Goal: Task Accomplishment & Management: Manage account settings

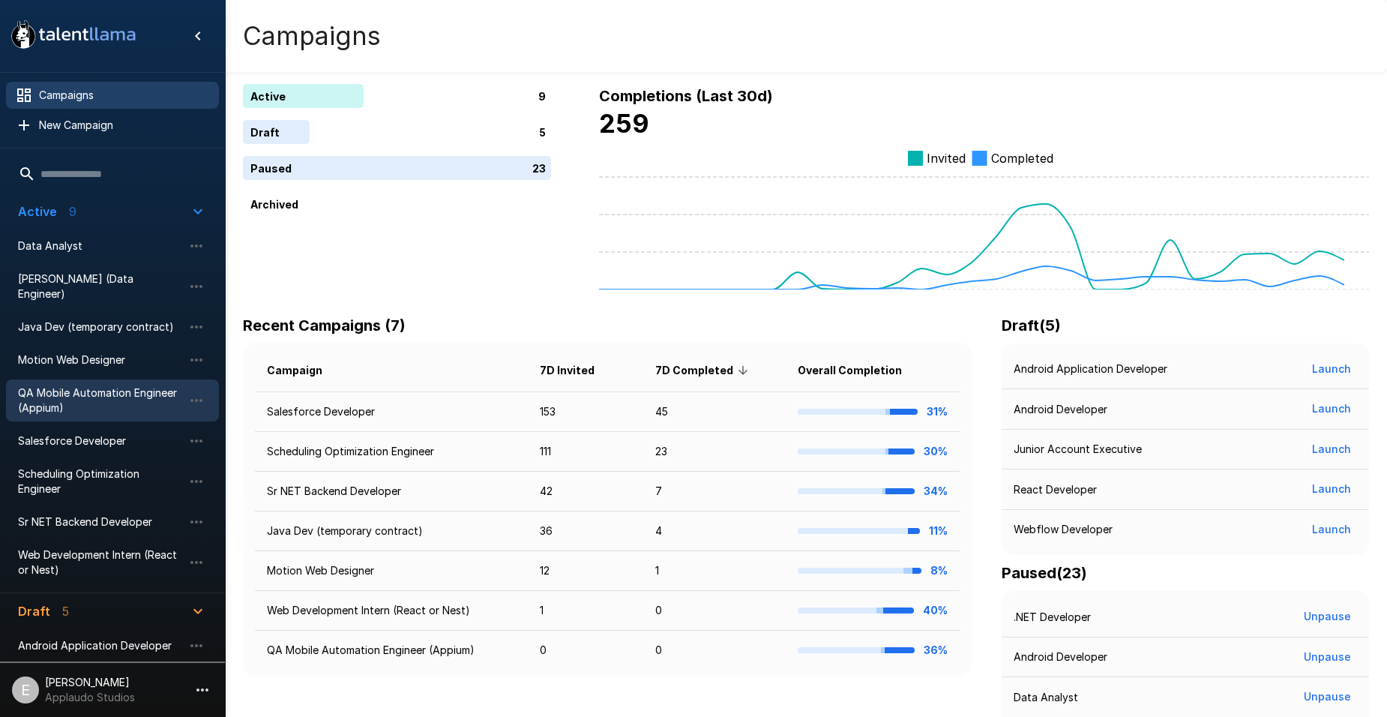
click at [101, 397] on span "QA Mobile Automation Engineer (Appium)" at bounding box center [100, 400] width 165 height 30
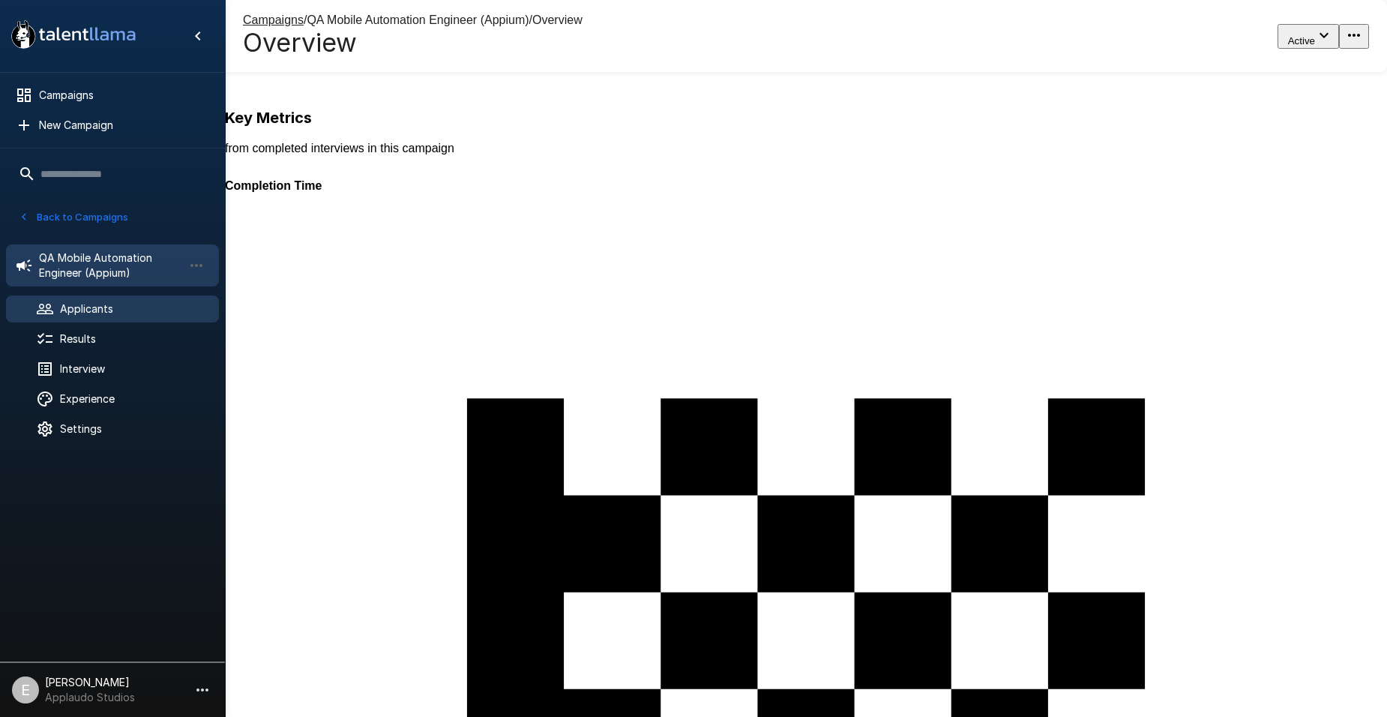
click at [113, 316] on span "Applicants" at bounding box center [133, 308] width 147 height 15
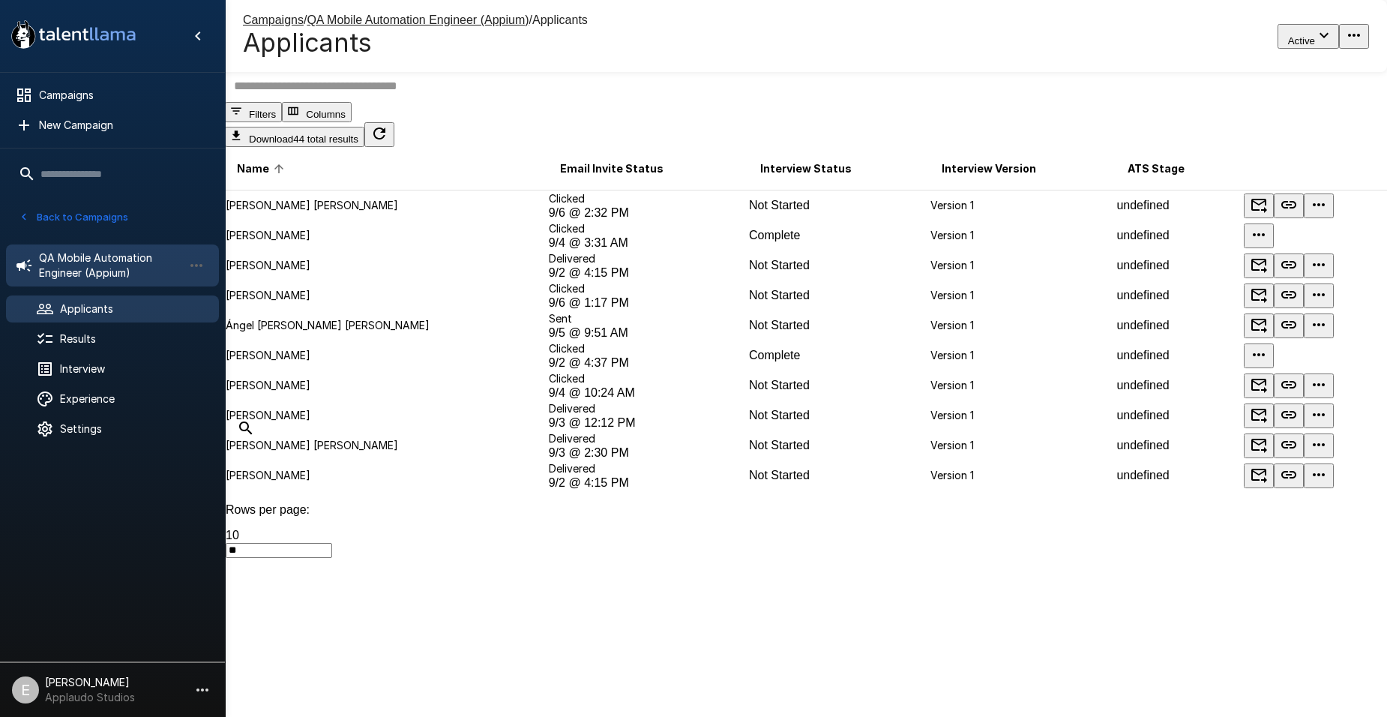
click at [95, 259] on span "QA Mobile Automation Engineer (Appium)" at bounding box center [111, 265] width 144 height 30
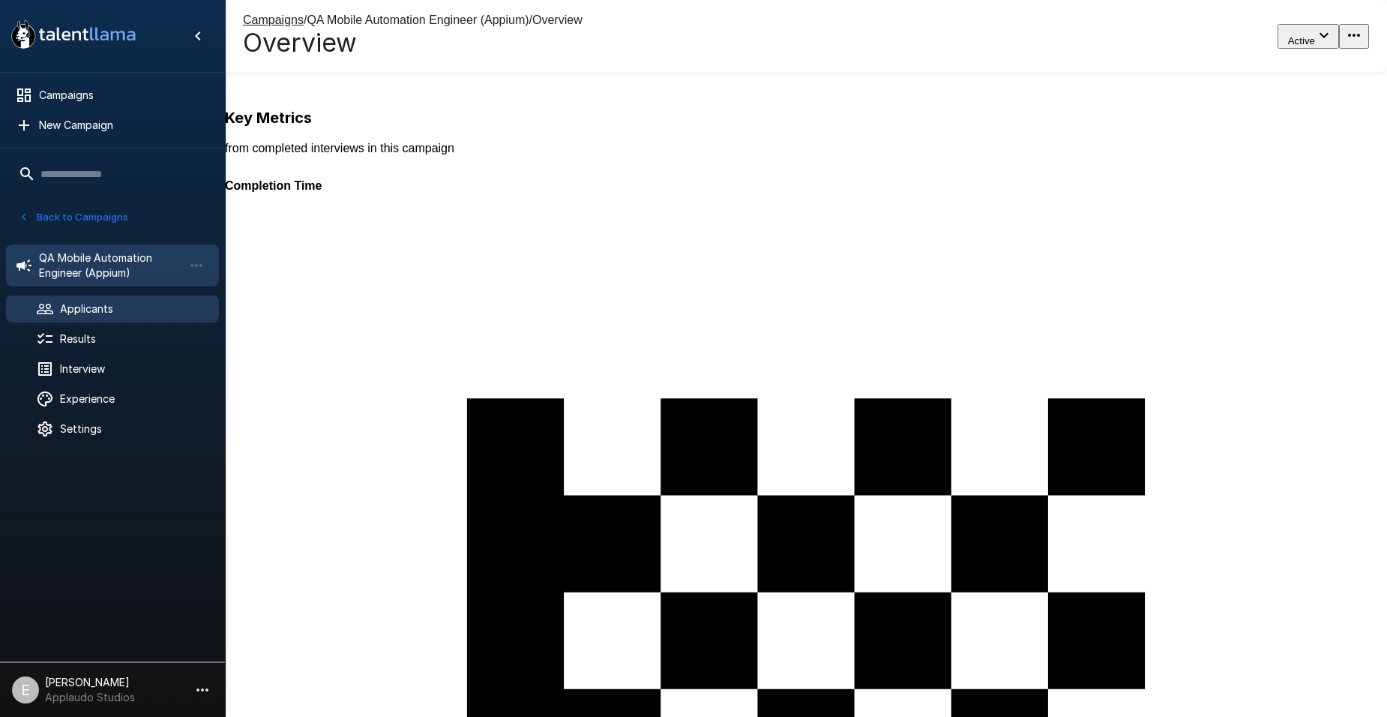
click at [91, 309] on span "Applicants" at bounding box center [133, 308] width 147 height 15
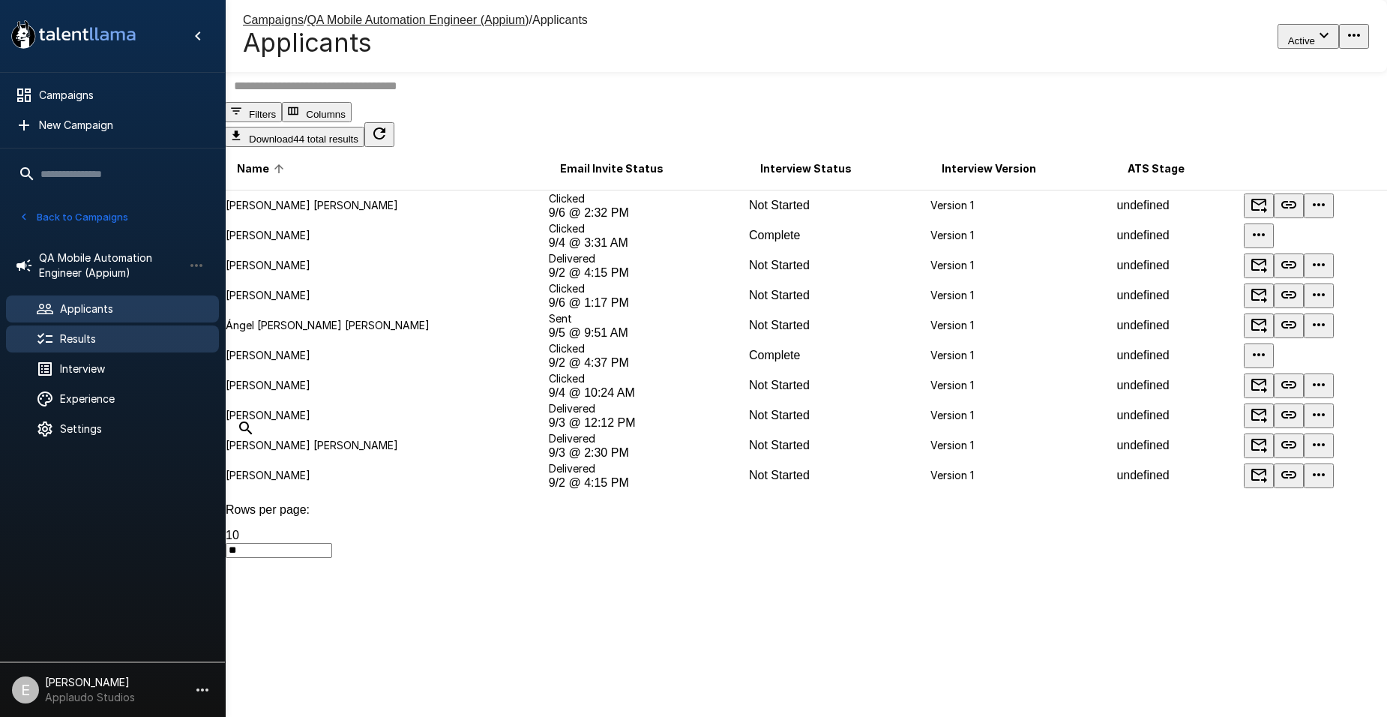
click at [98, 349] on div "Results" at bounding box center [112, 338] width 213 height 27
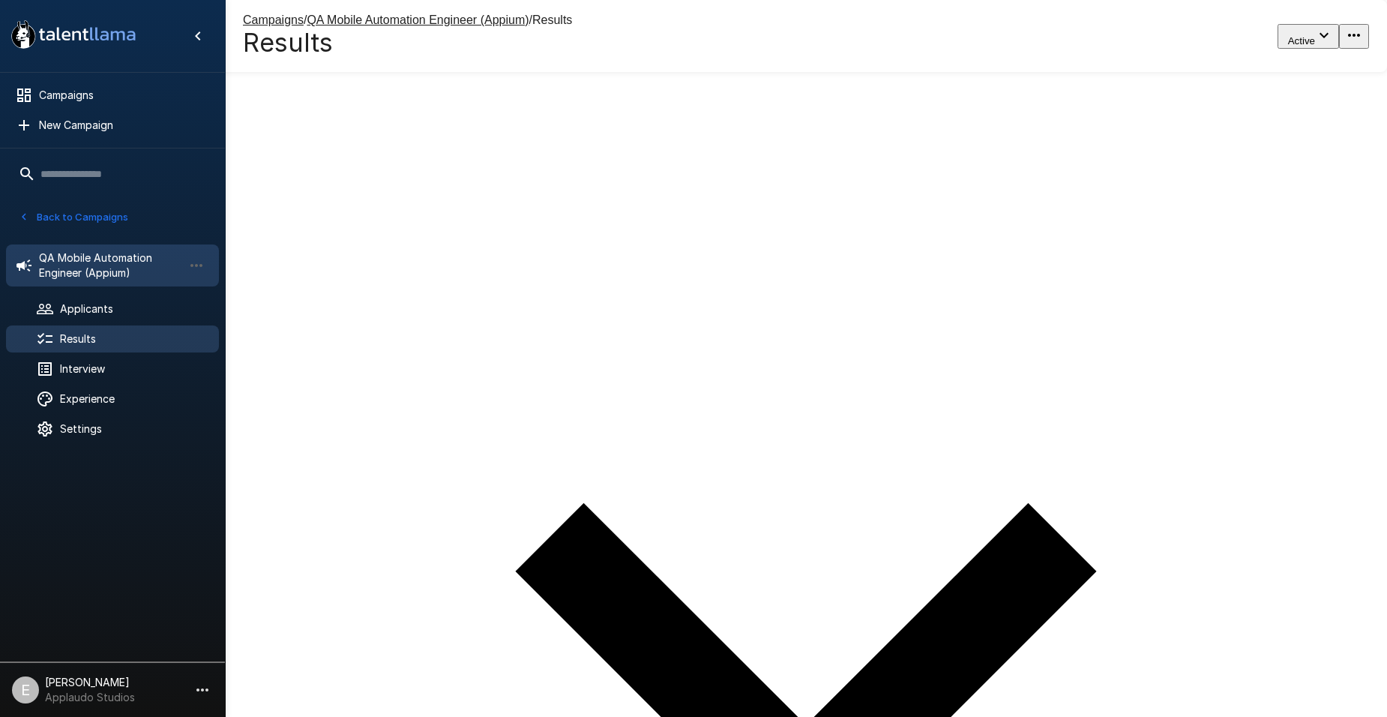
click at [120, 259] on span "QA Mobile Automation Engineer (Appium)" at bounding box center [111, 265] width 144 height 30
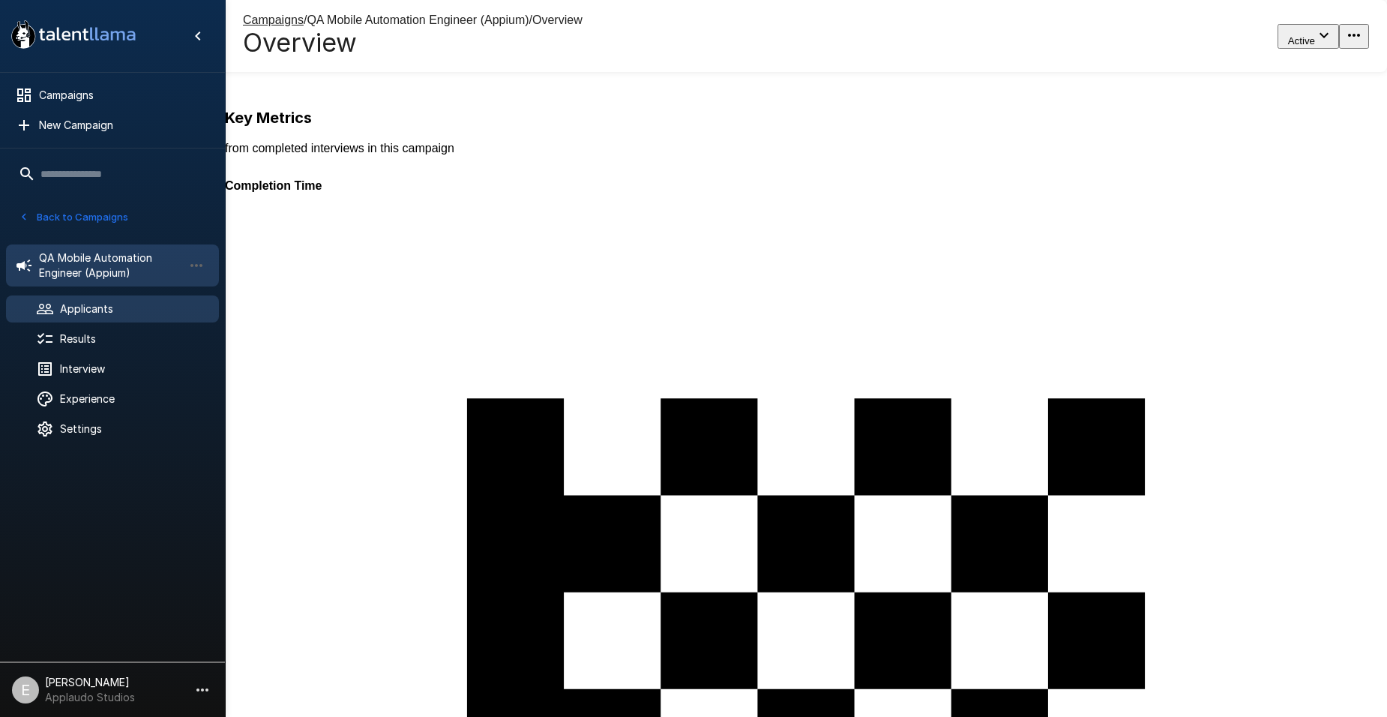
click at [160, 300] on div "Applicants" at bounding box center [112, 308] width 213 height 27
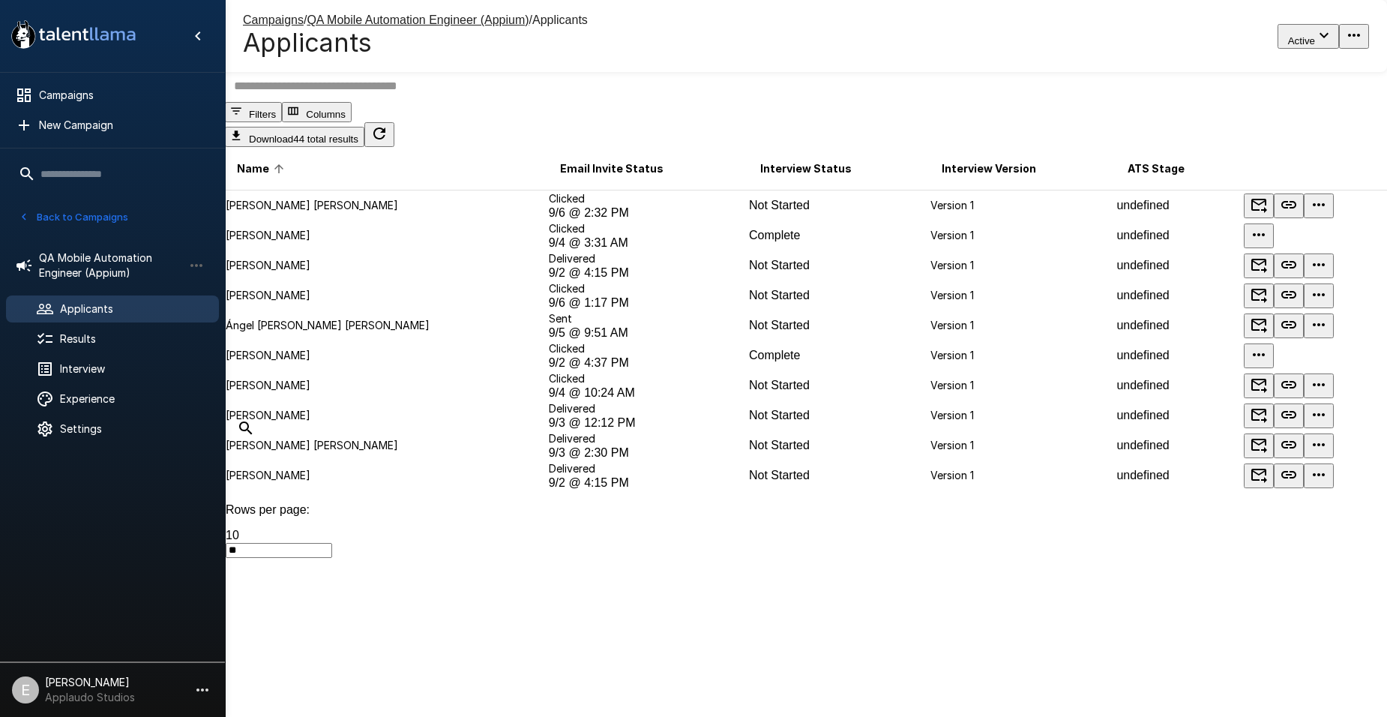
click at [407, 25] on button "Import History" at bounding box center [361, 12] width 92 height 25
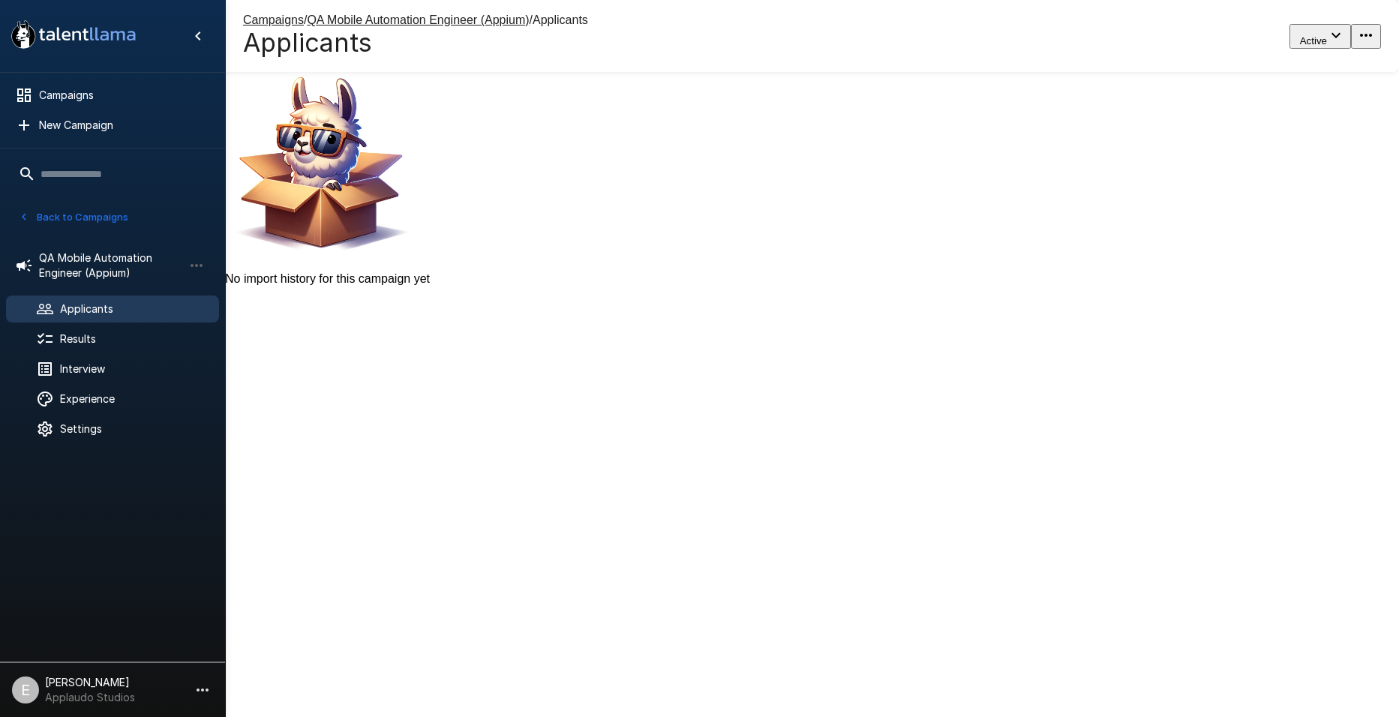
click at [307, 25] on button "Imported (44)" at bounding box center [270, 12] width 90 height 25
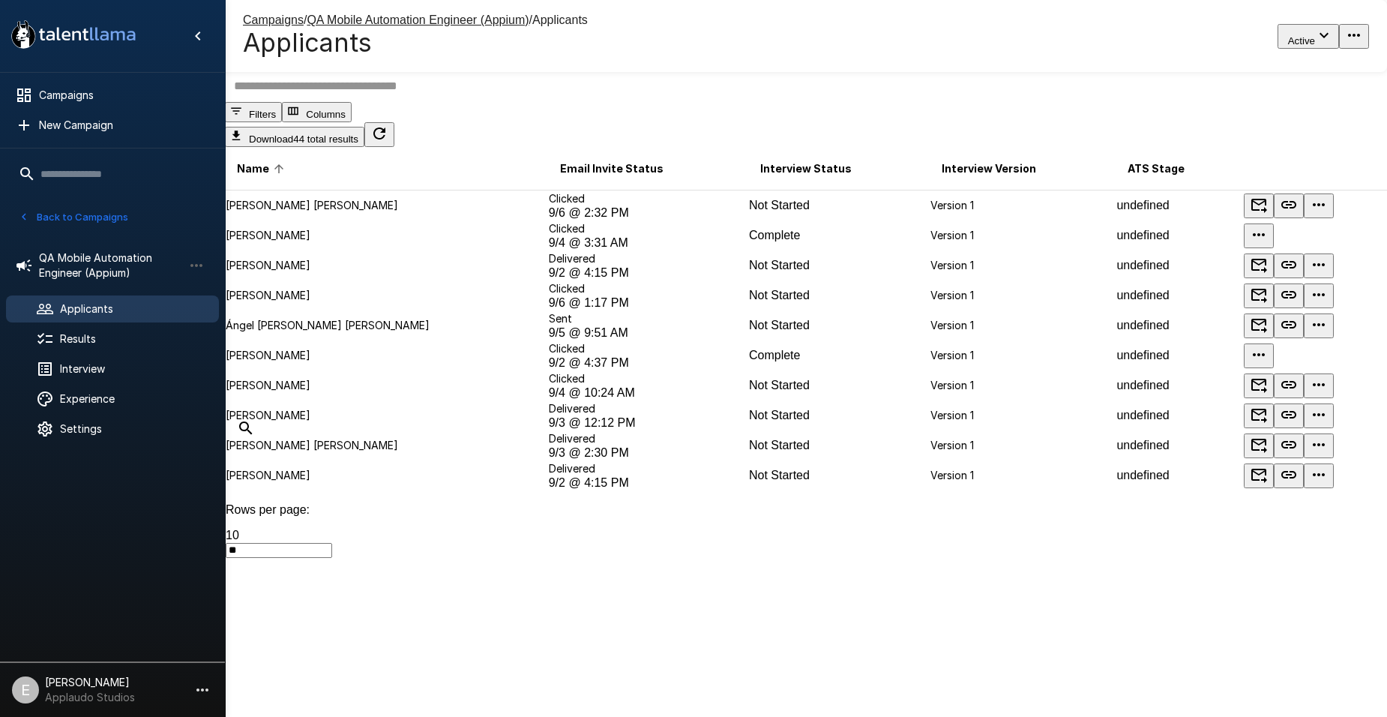
click at [28, 217] on icon "button" at bounding box center [23, 216] width 13 height 13
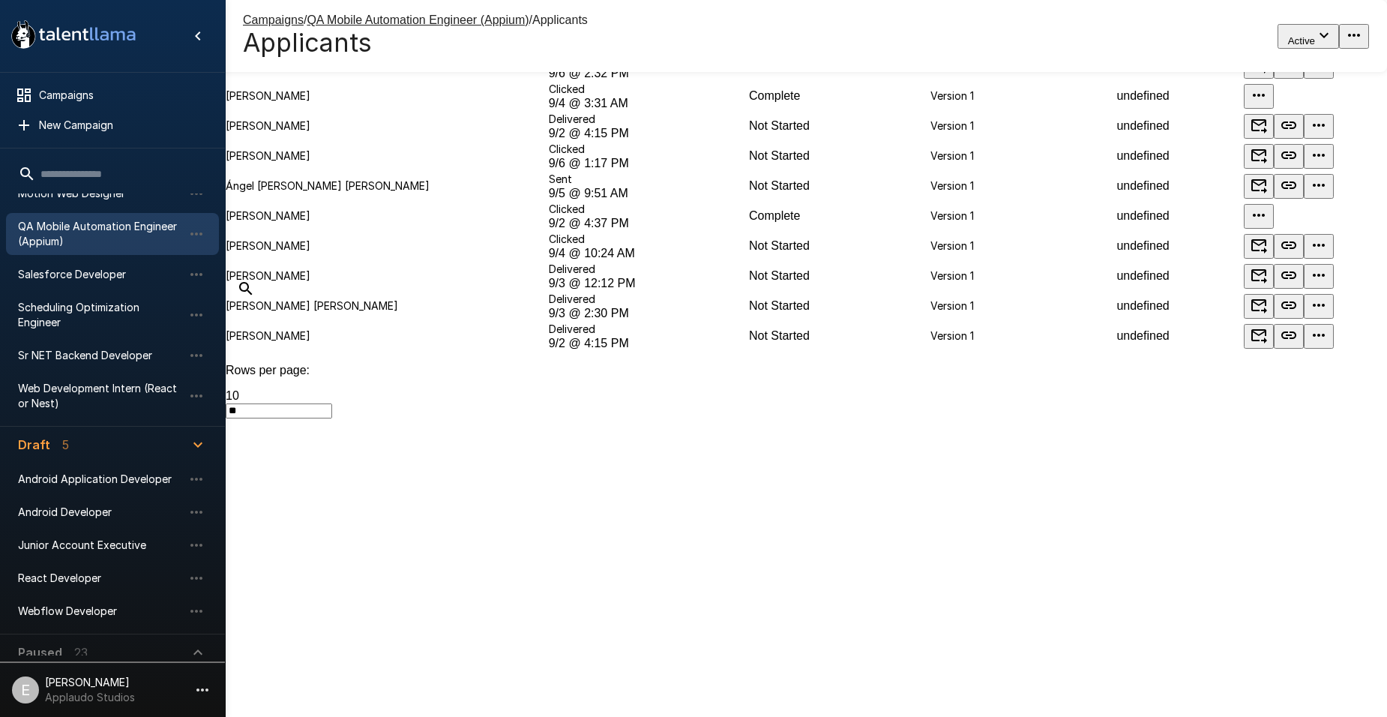
scroll to position [237, 0]
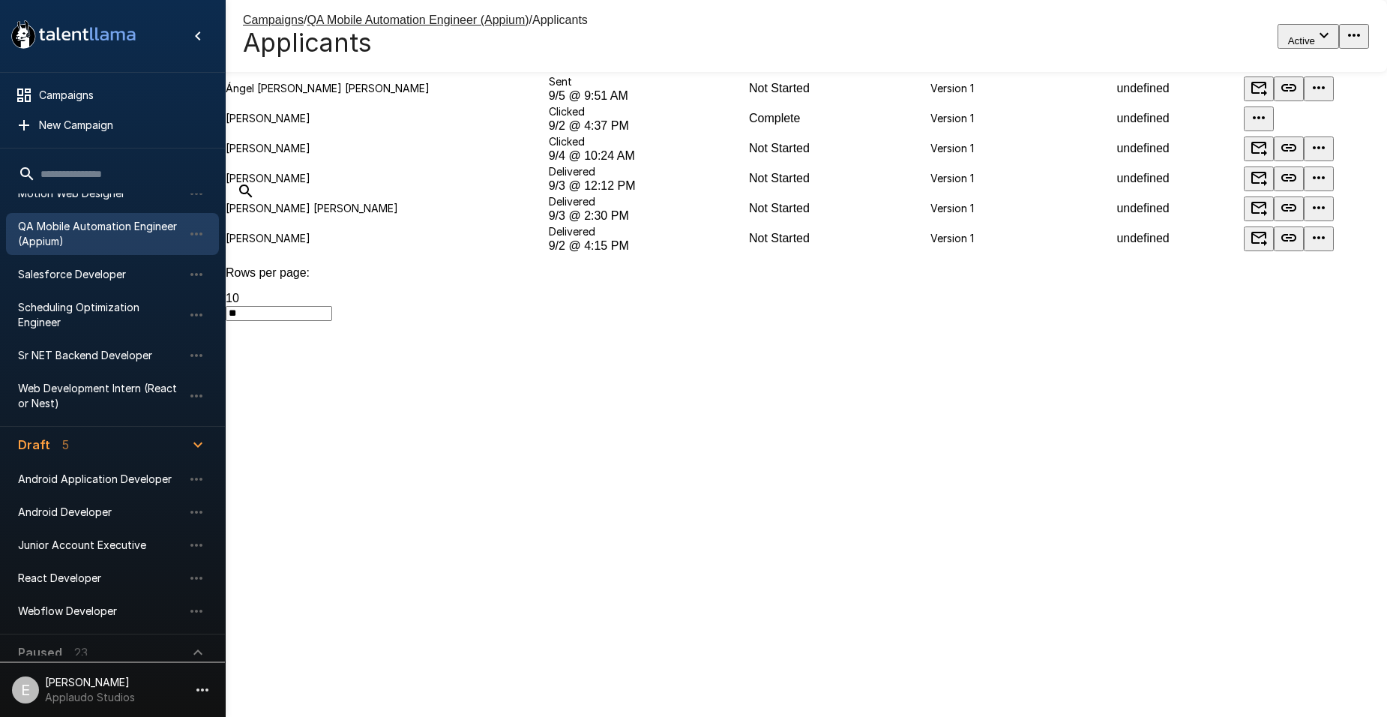
click at [52, 643] on p "Paused" at bounding box center [40, 652] width 44 height 18
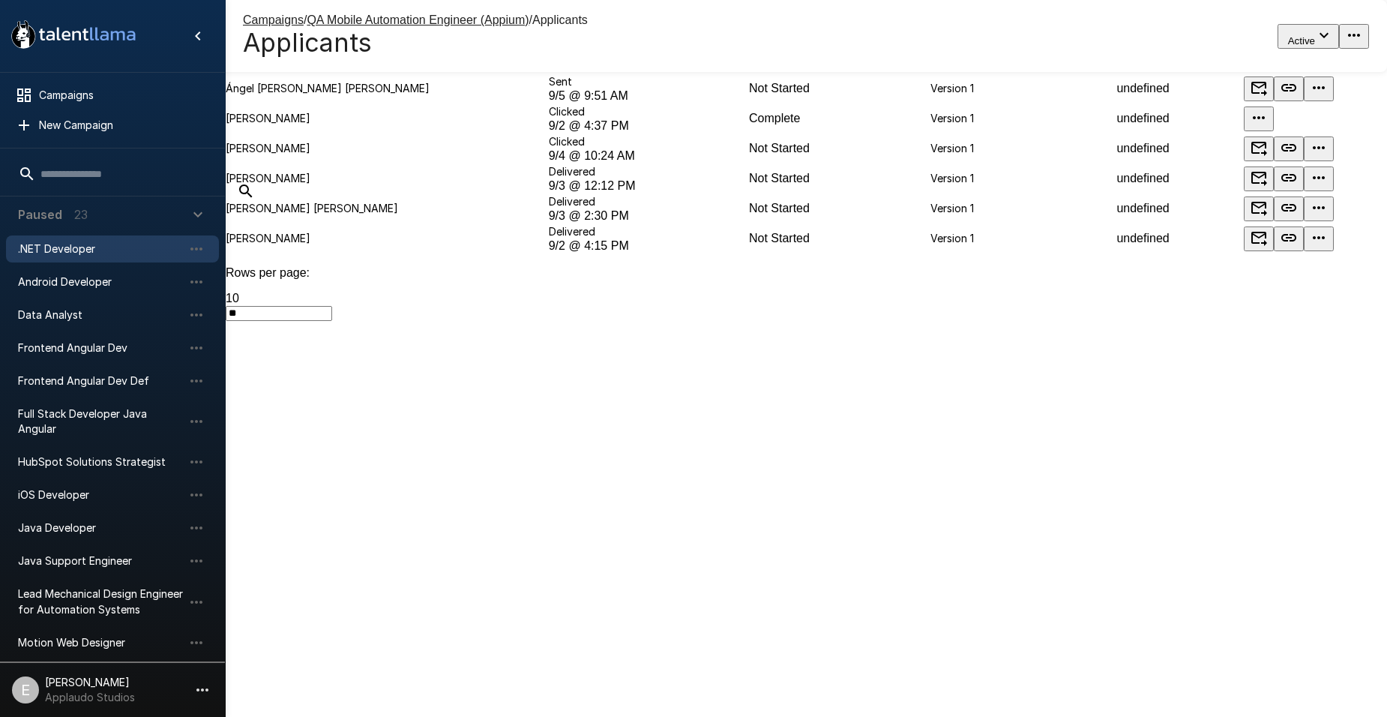
scroll to position [467, 0]
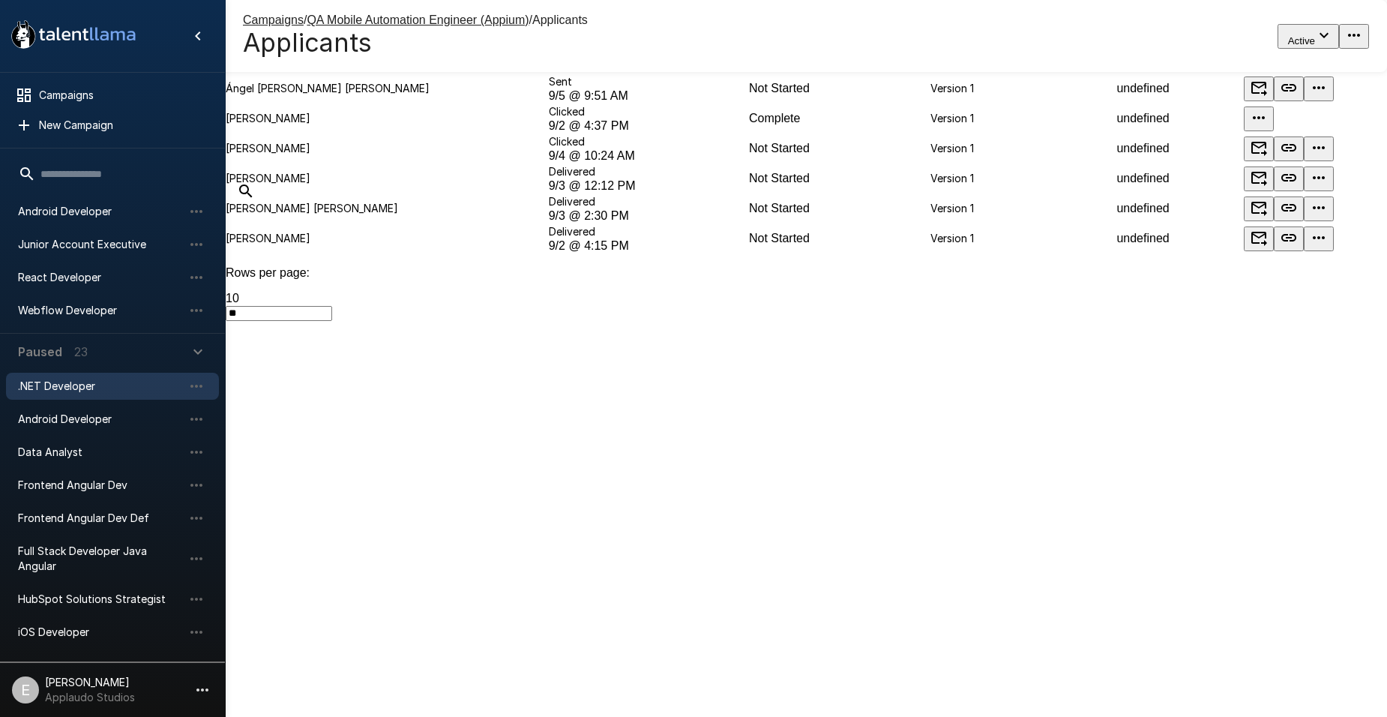
click at [66, 379] on span ".NET Developer" at bounding box center [100, 386] width 165 height 15
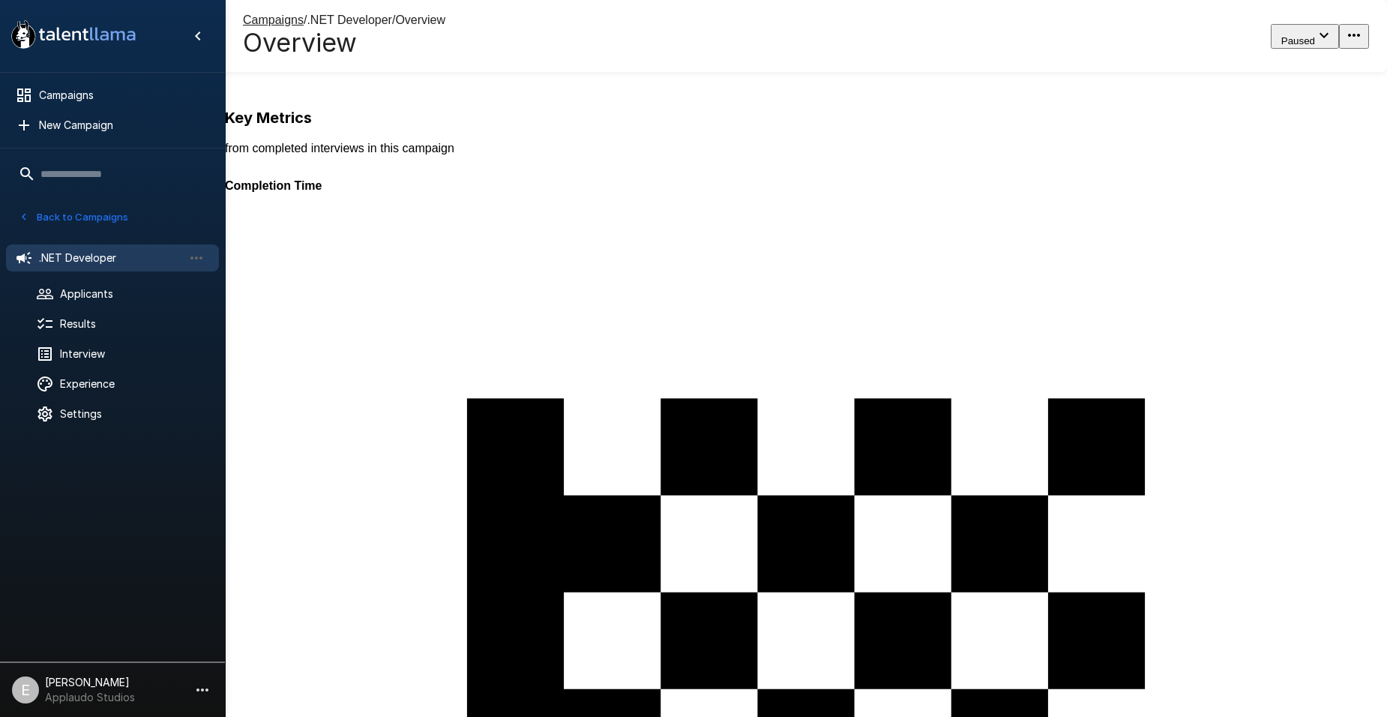
click at [495, 152] on div "103" at bounding box center [921, 428] width 1393 height 717
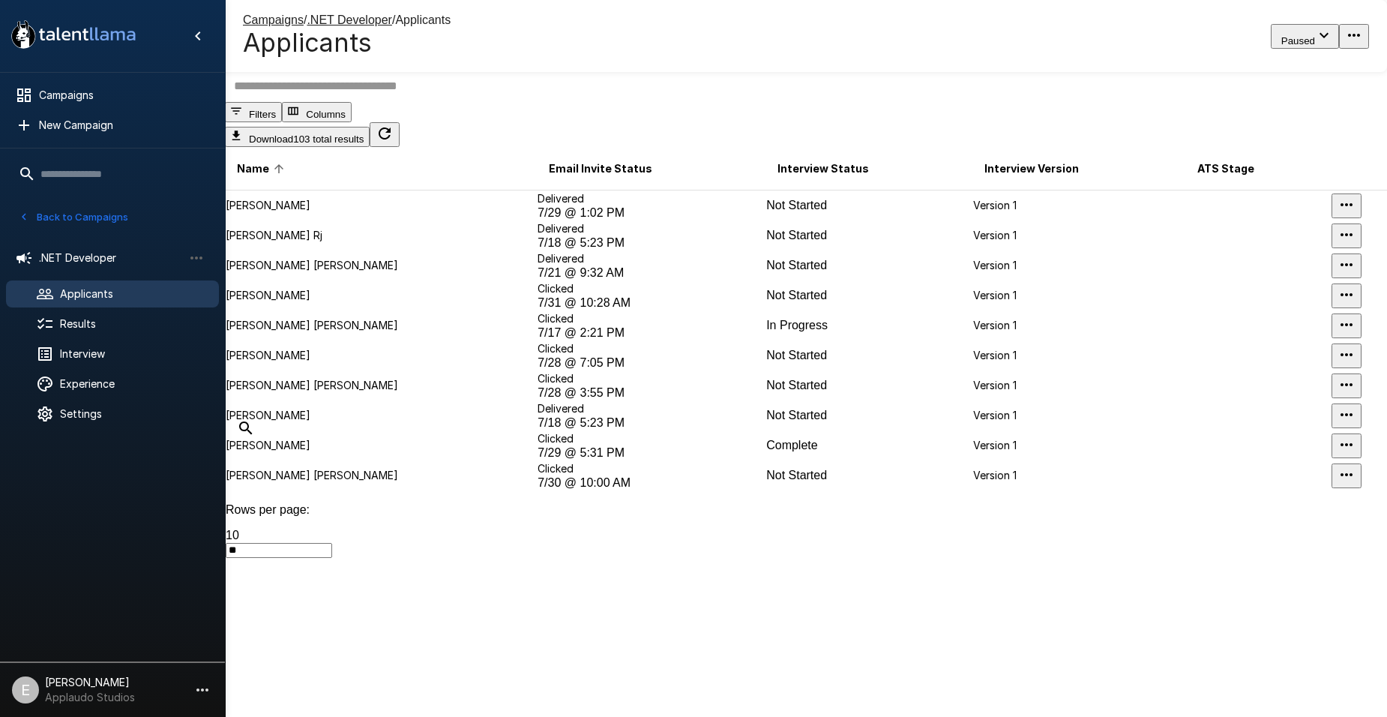
click at [457, 102] on input "text" at bounding box center [815, 86] width 1180 height 32
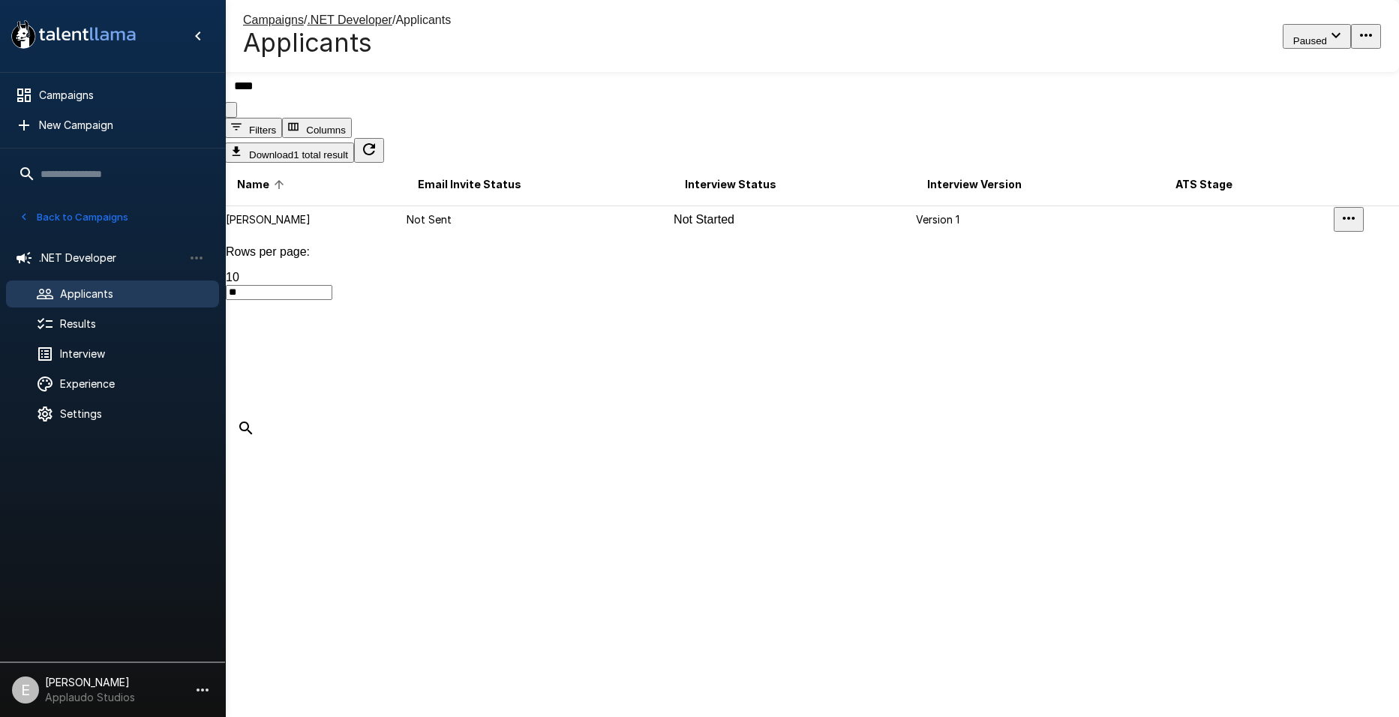
type input "****"
click at [929, 227] on p "Version 1" at bounding box center [1039, 219] width 247 height 15
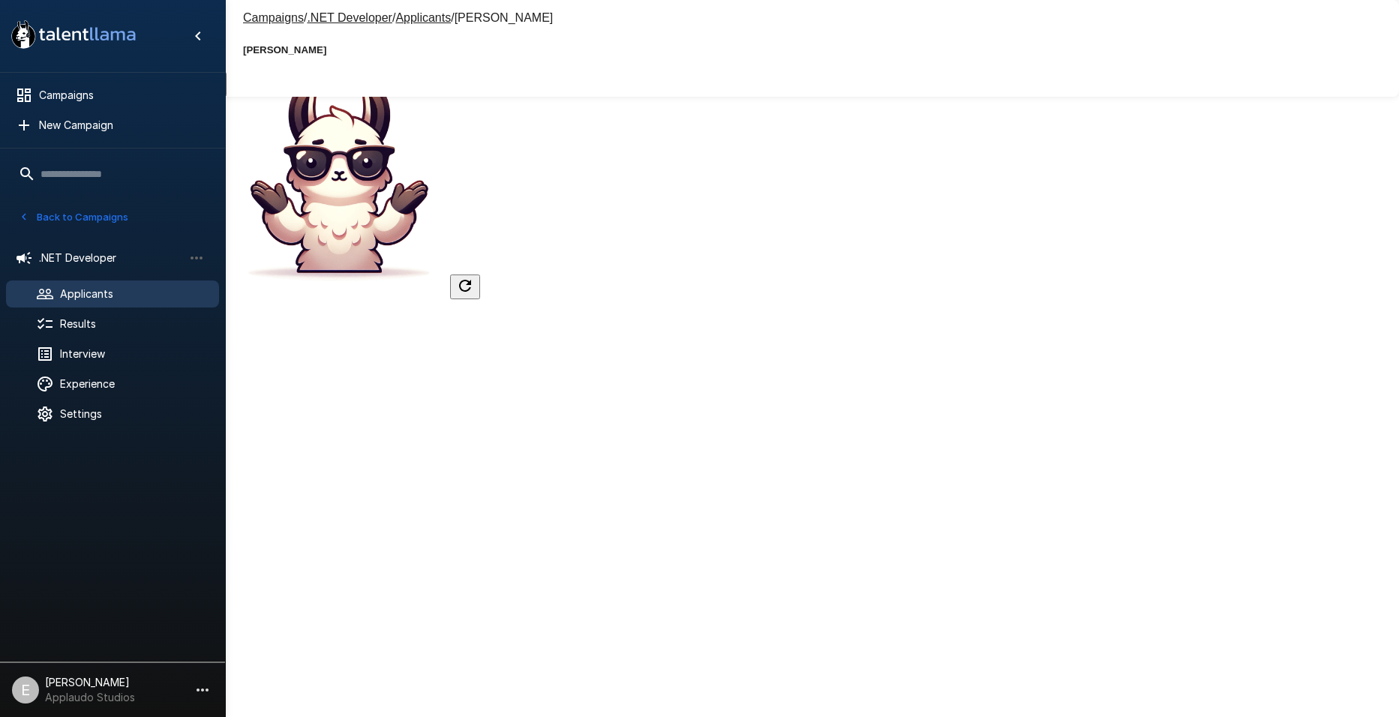
click at [406, 115] on div "No Evaluation Yet Come back when this applicant has completed their interview" at bounding box center [812, 157] width 1174 height 283
click at [155, 97] on button "Next Steps" at bounding box center [115, 84] width 79 height 25
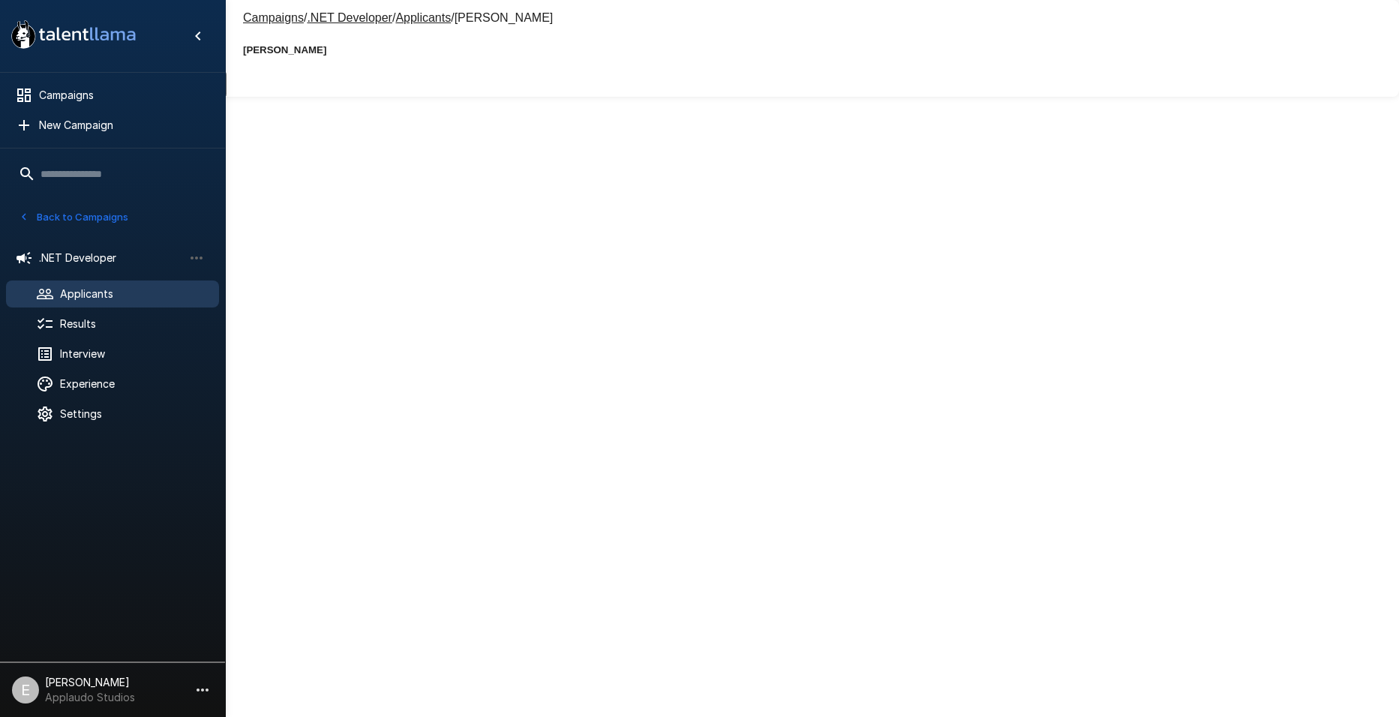
click at [226, 90] on button "Applicant" at bounding box center [190, 84] width 71 height 25
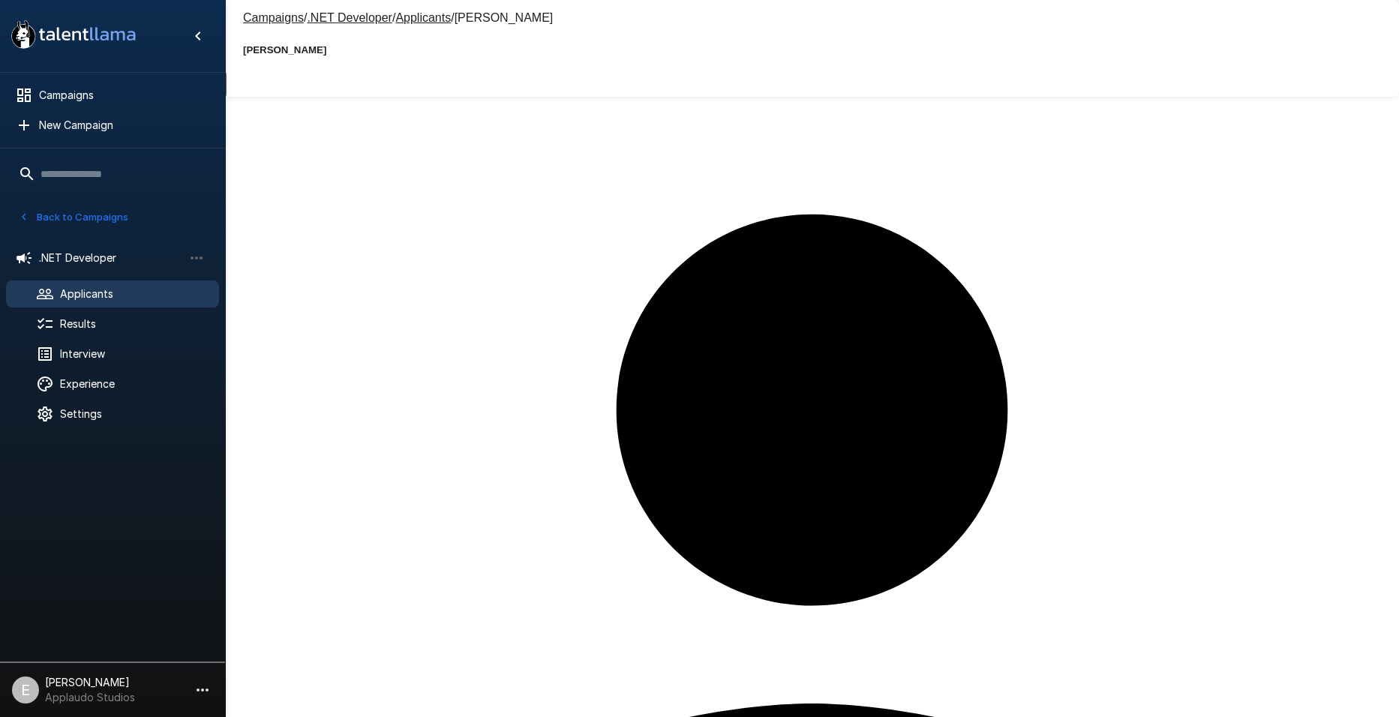
click at [76, 97] on button "Evaluation" at bounding box center [38, 84] width 76 height 25
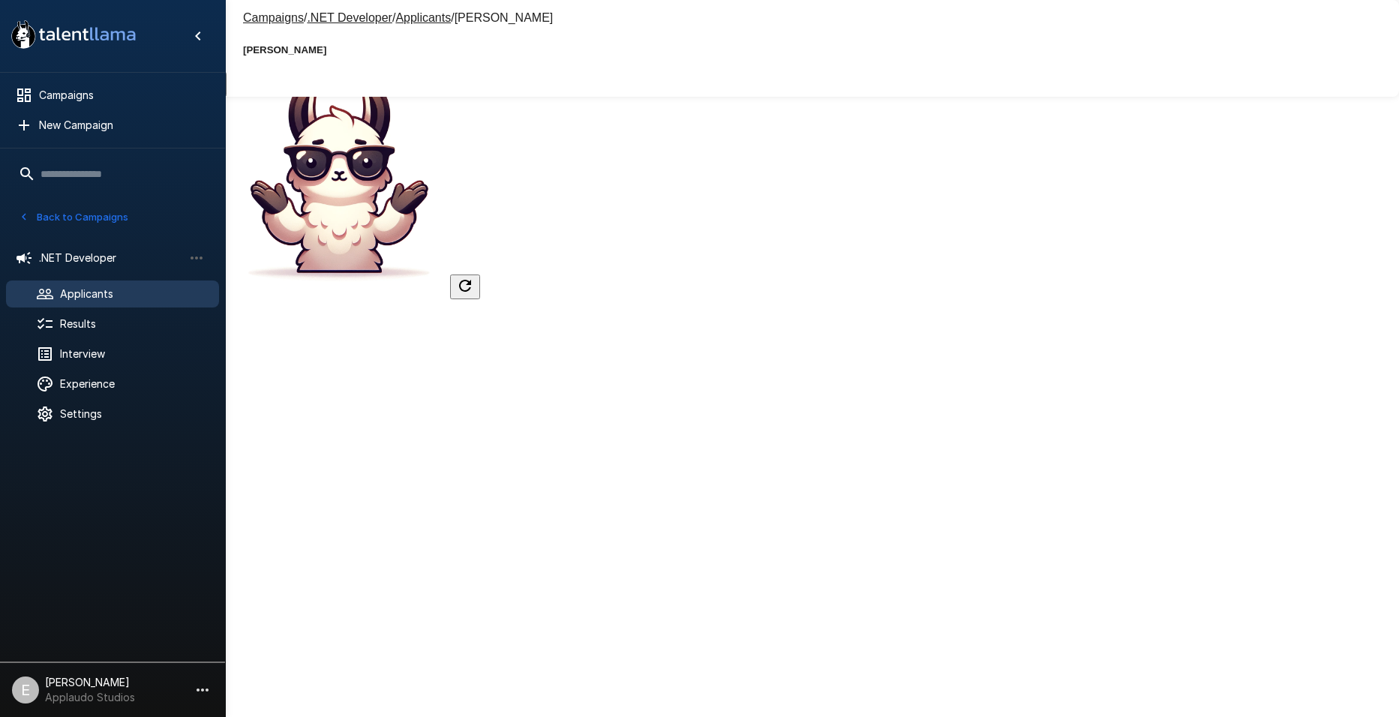
click at [141, 295] on span "Applicants" at bounding box center [133, 293] width 147 height 15
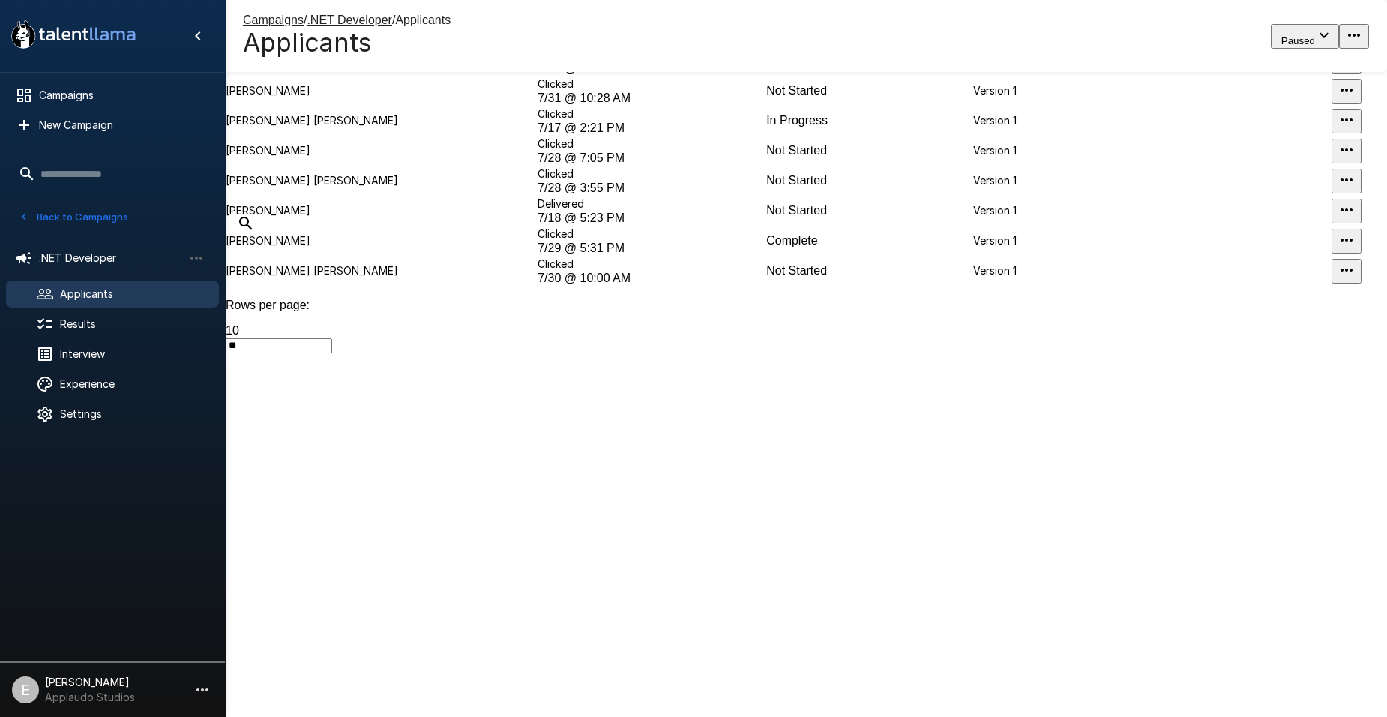
scroll to position [247, 0]
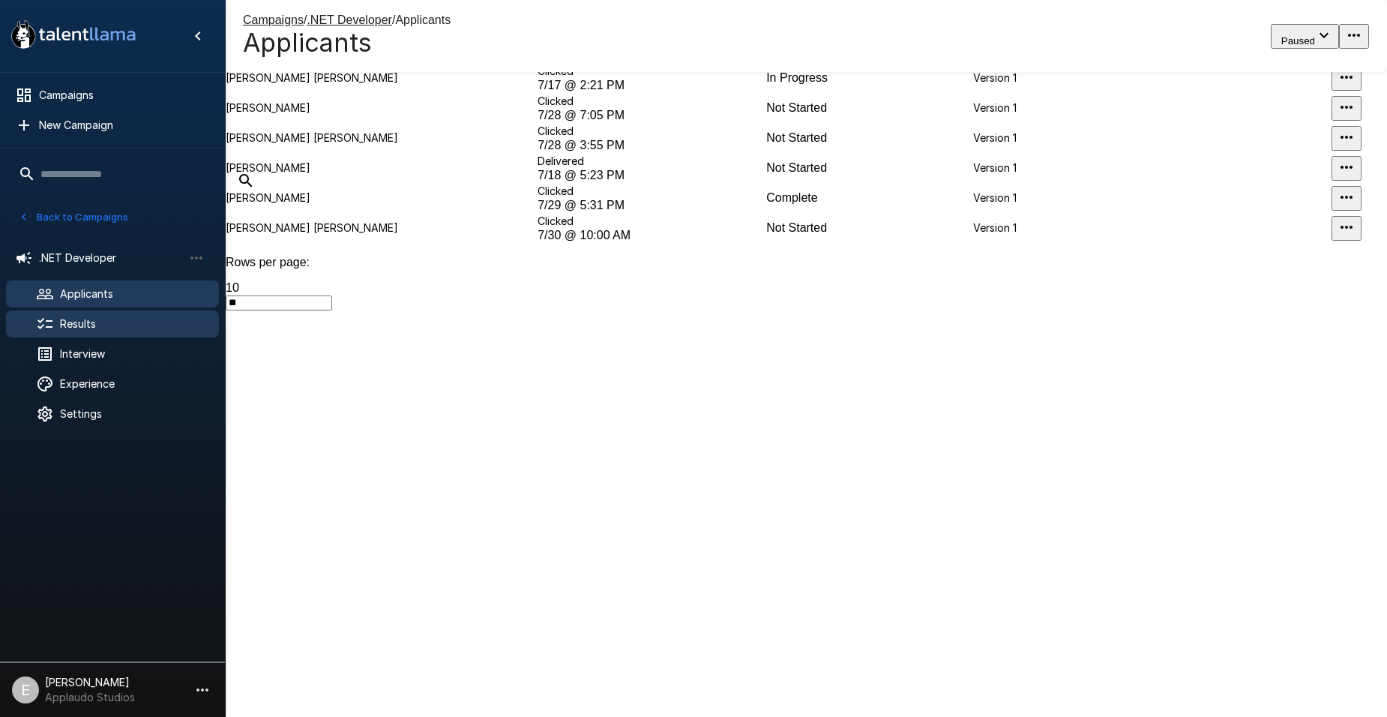
click at [92, 326] on span "Results" at bounding box center [133, 323] width 147 height 15
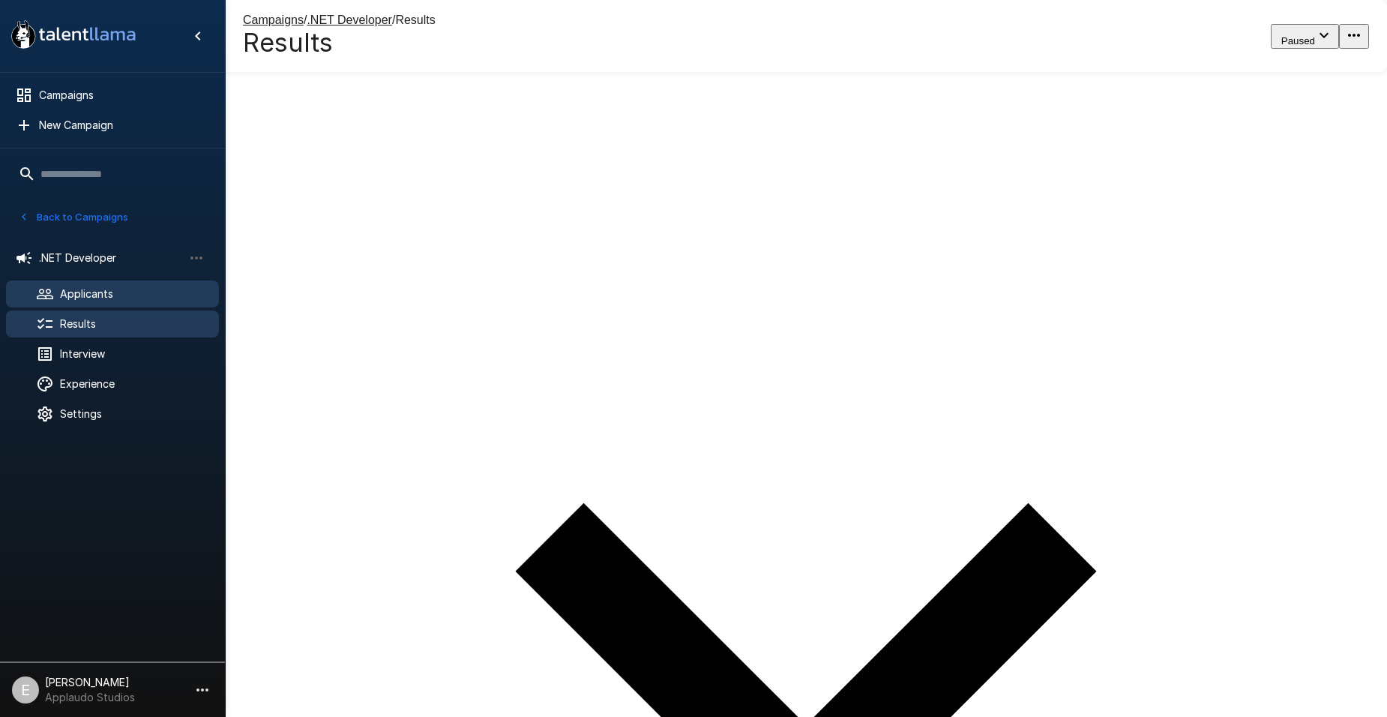
click at [149, 298] on span "Applicants" at bounding box center [133, 293] width 147 height 15
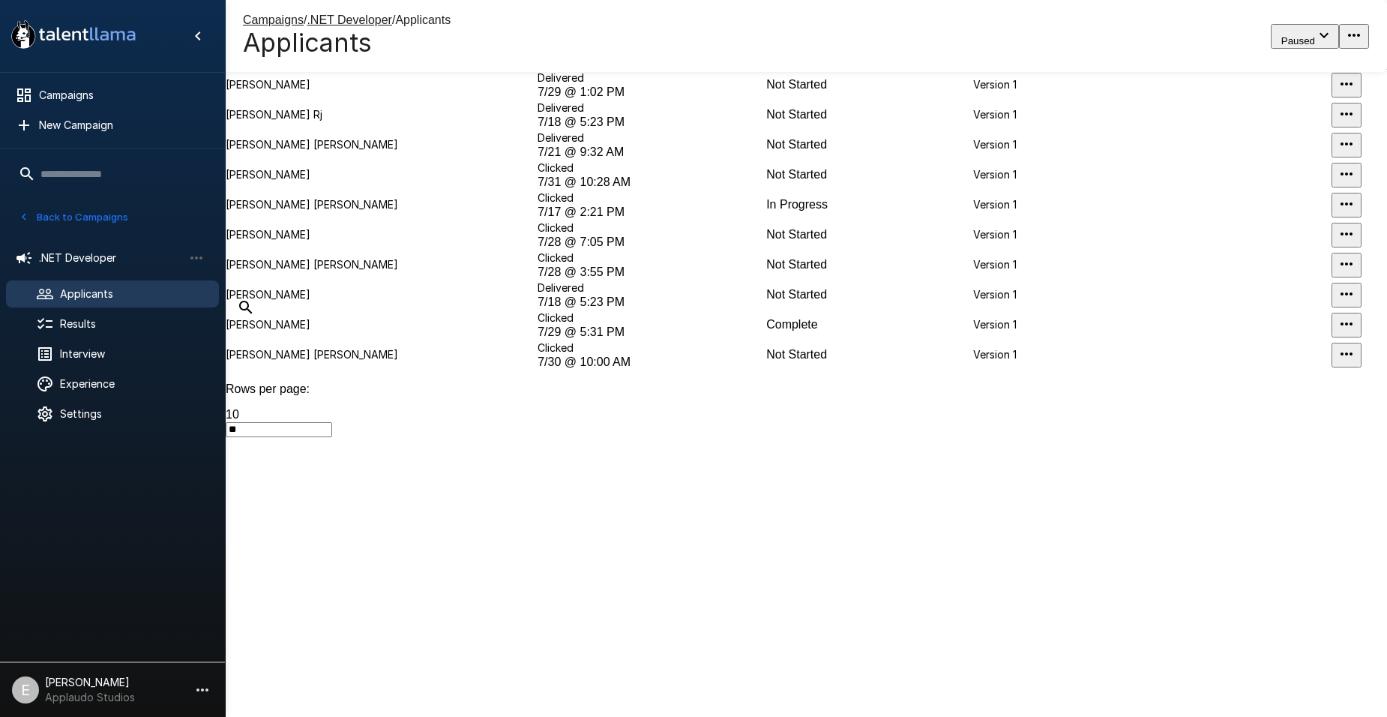
scroll to position [247, 0]
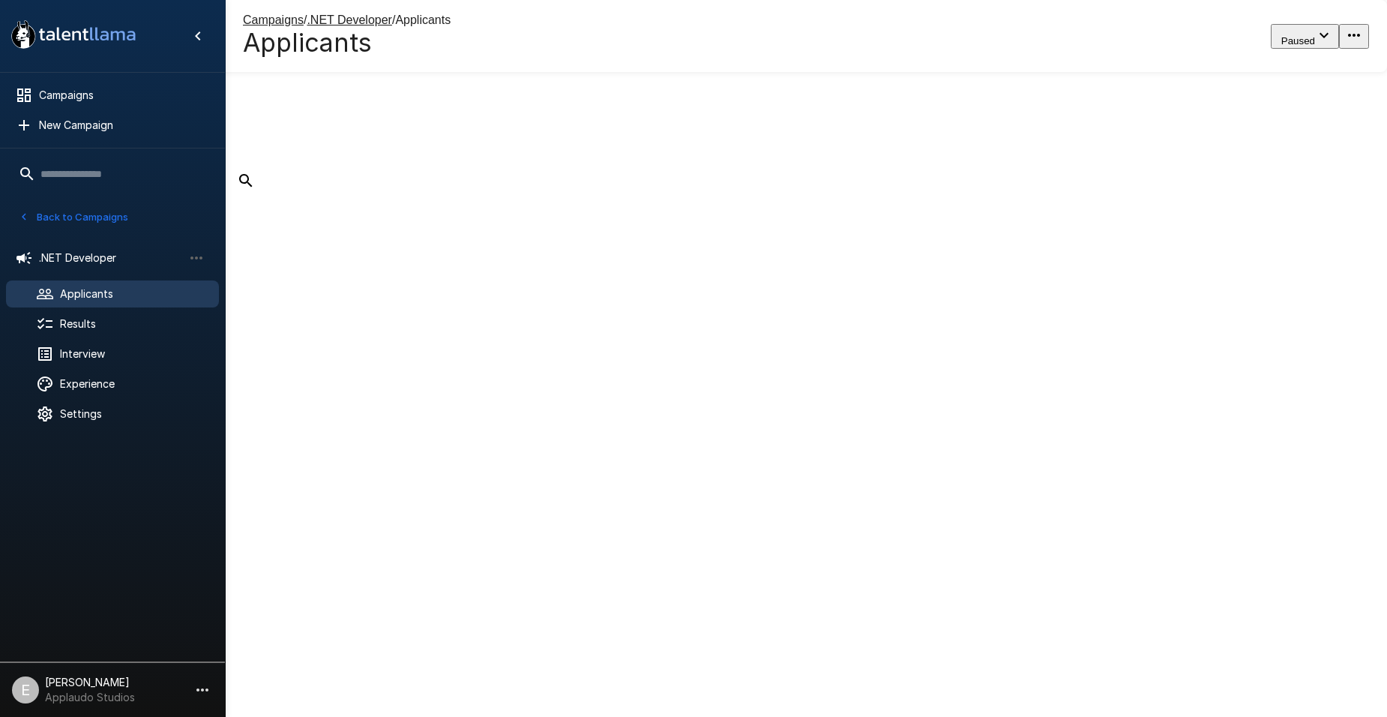
scroll to position [0, 0]
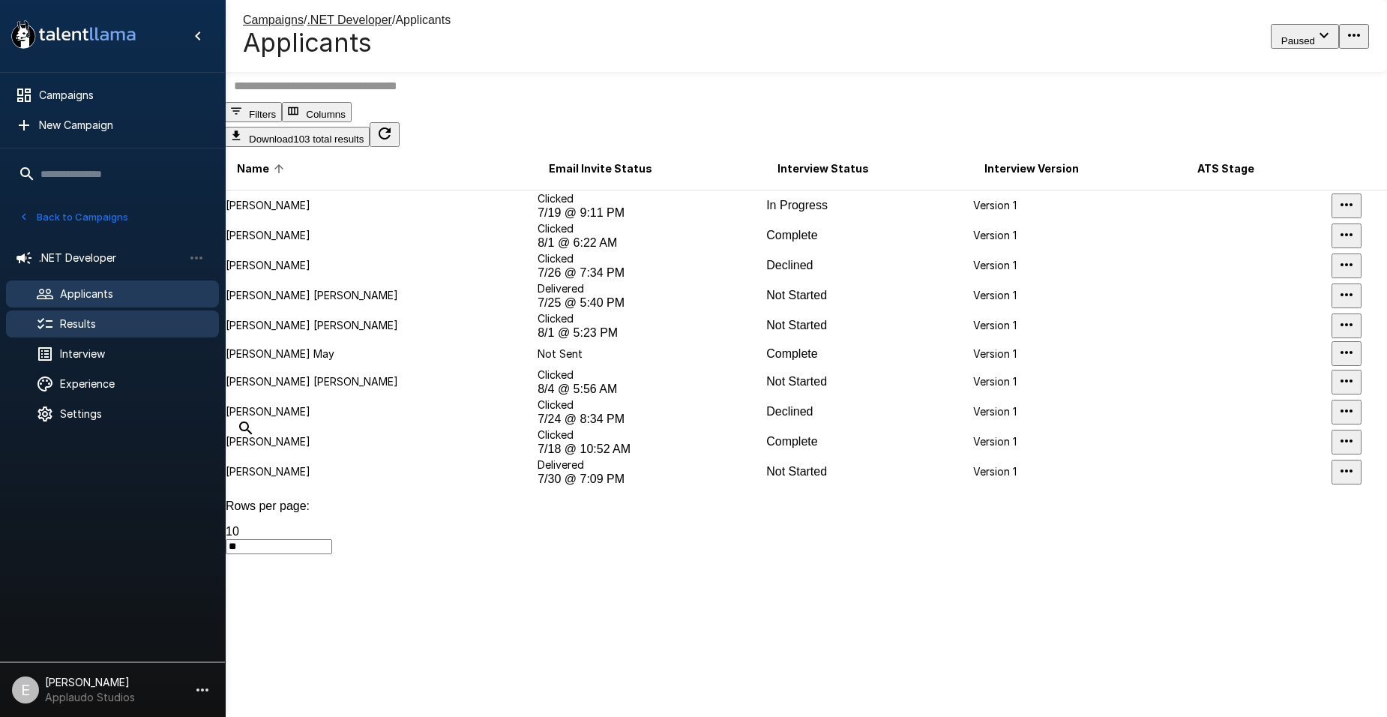
click at [103, 328] on span "Results" at bounding box center [133, 323] width 147 height 15
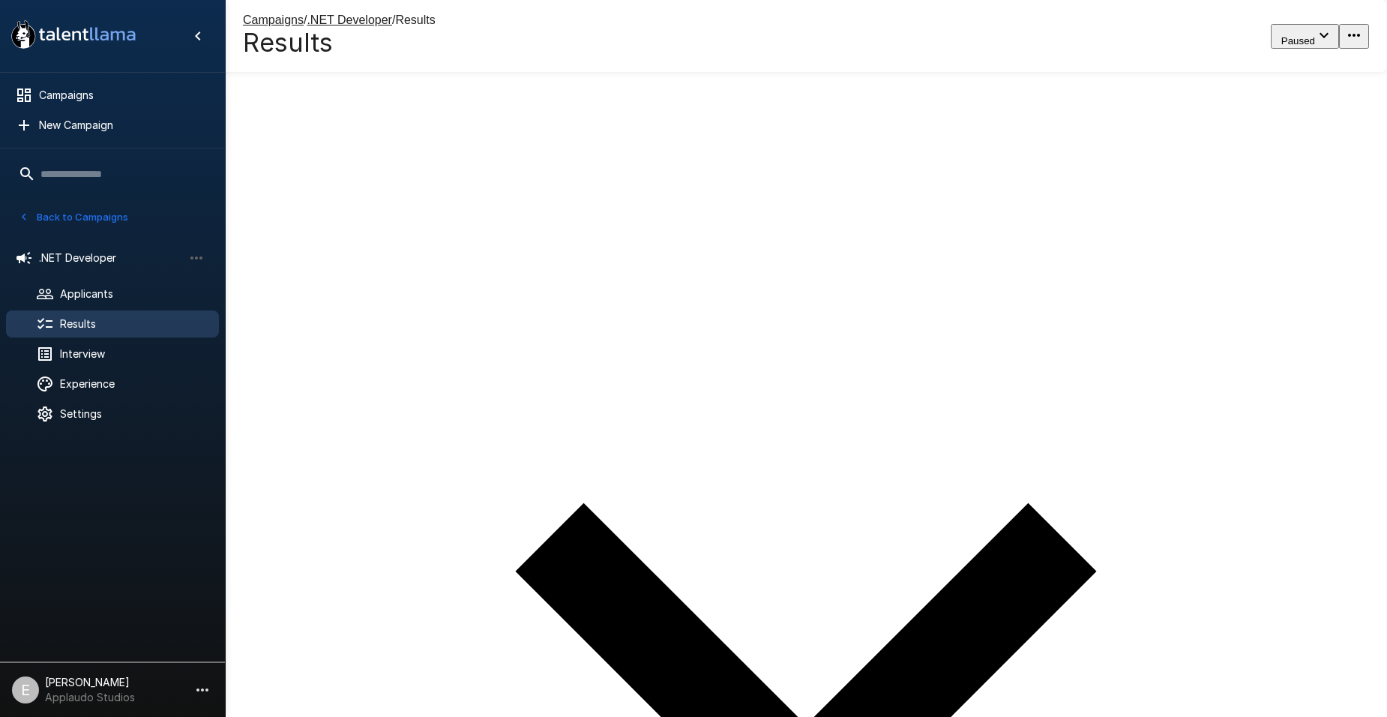
click at [79, 211] on button "Back to Campaigns" at bounding box center [73, 216] width 117 height 23
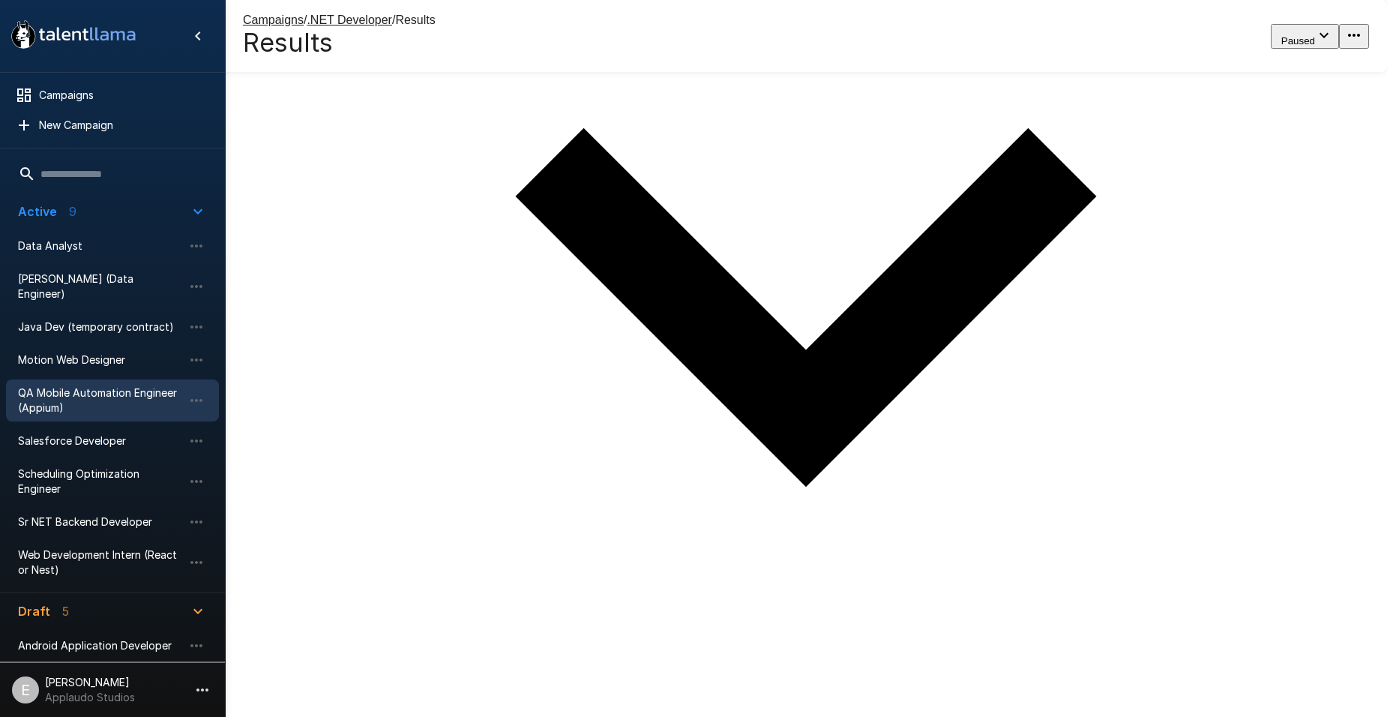
click at [104, 386] on span "QA Mobile Automation Engineer (Appium)" at bounding box center [100, 400] width 165 height 30
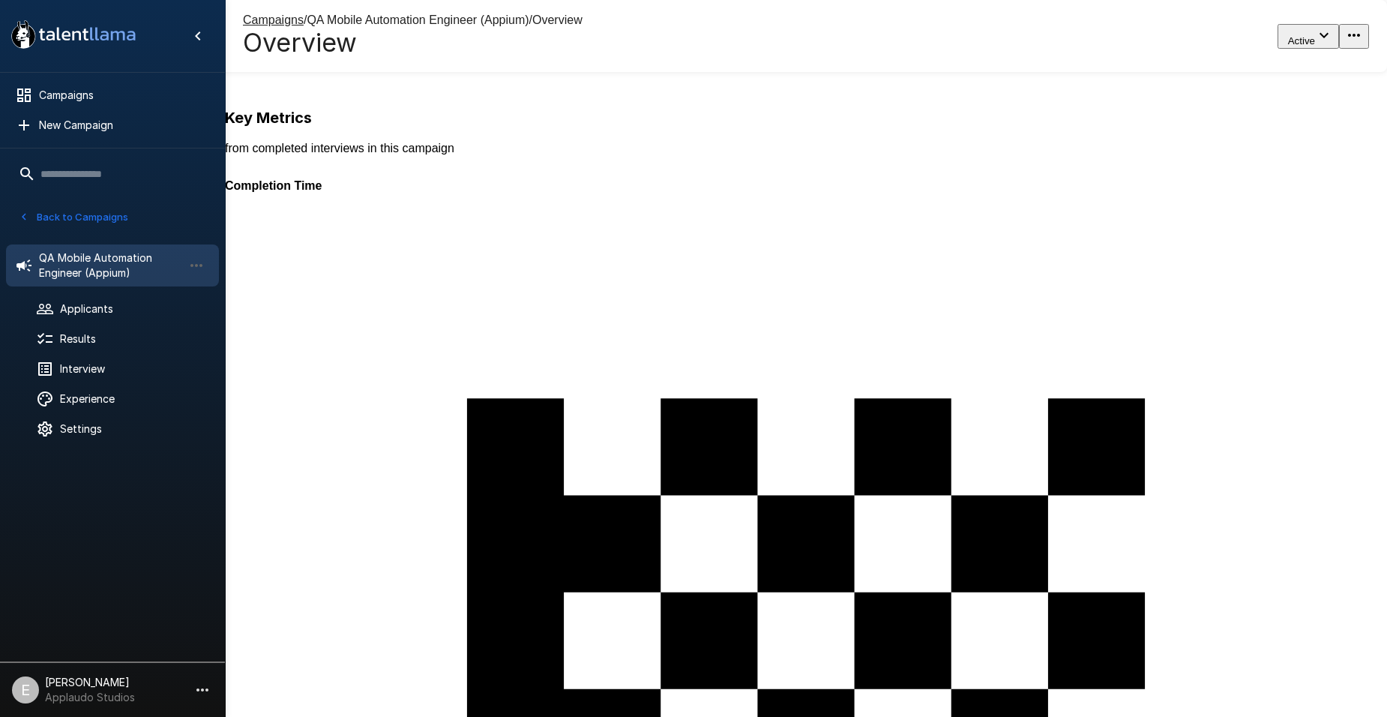
click at [32, 227] on button "Back to Campaigns" at bounding box center [73, 216] width 117 height 23
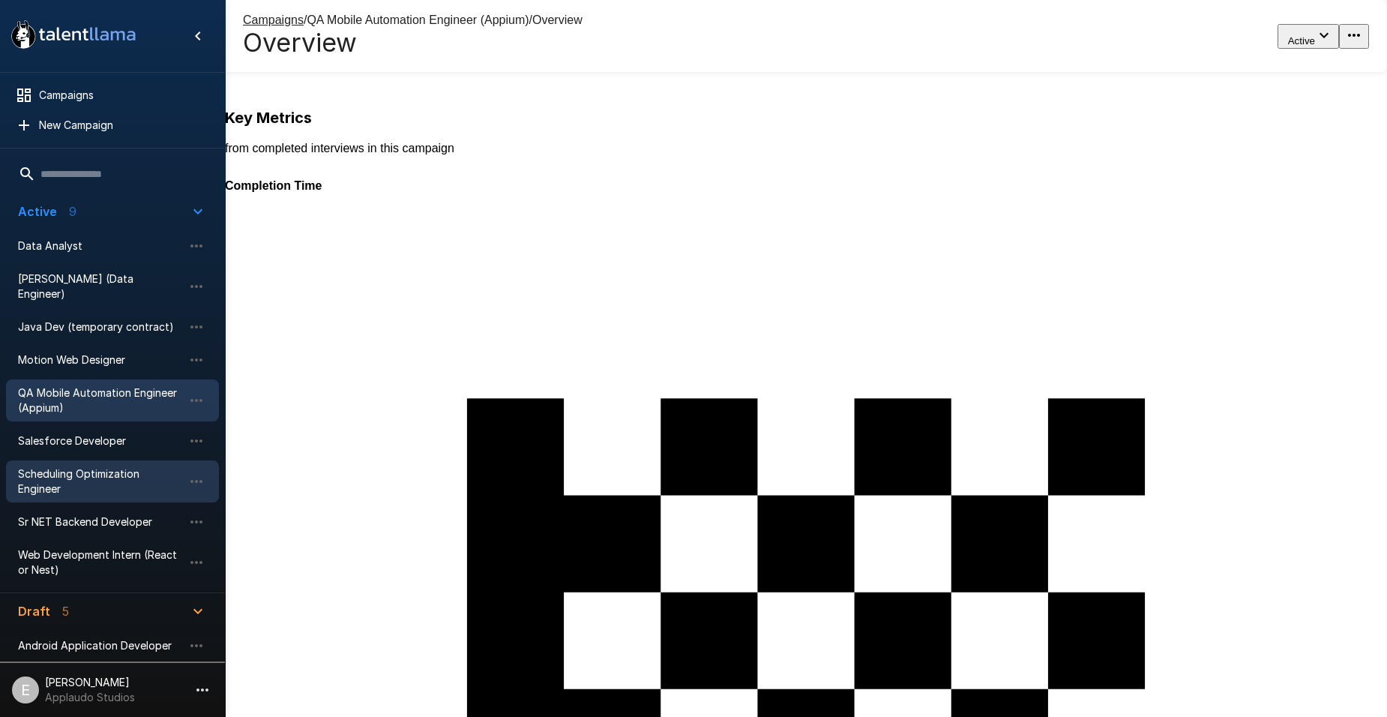
click at [121, 460] on div "Scheduling Optimization Engineer" at bounding box center [112, 481] width 213 height 42
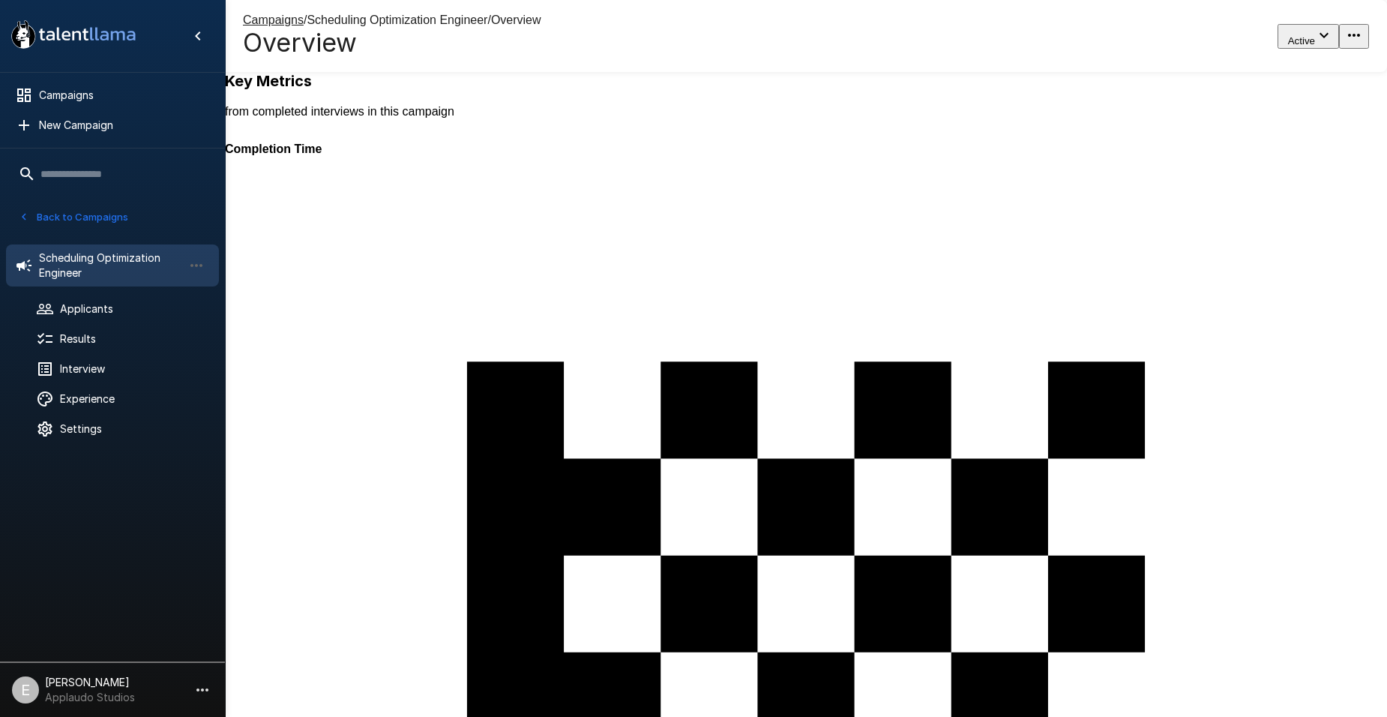
scroll to position [8, 0]
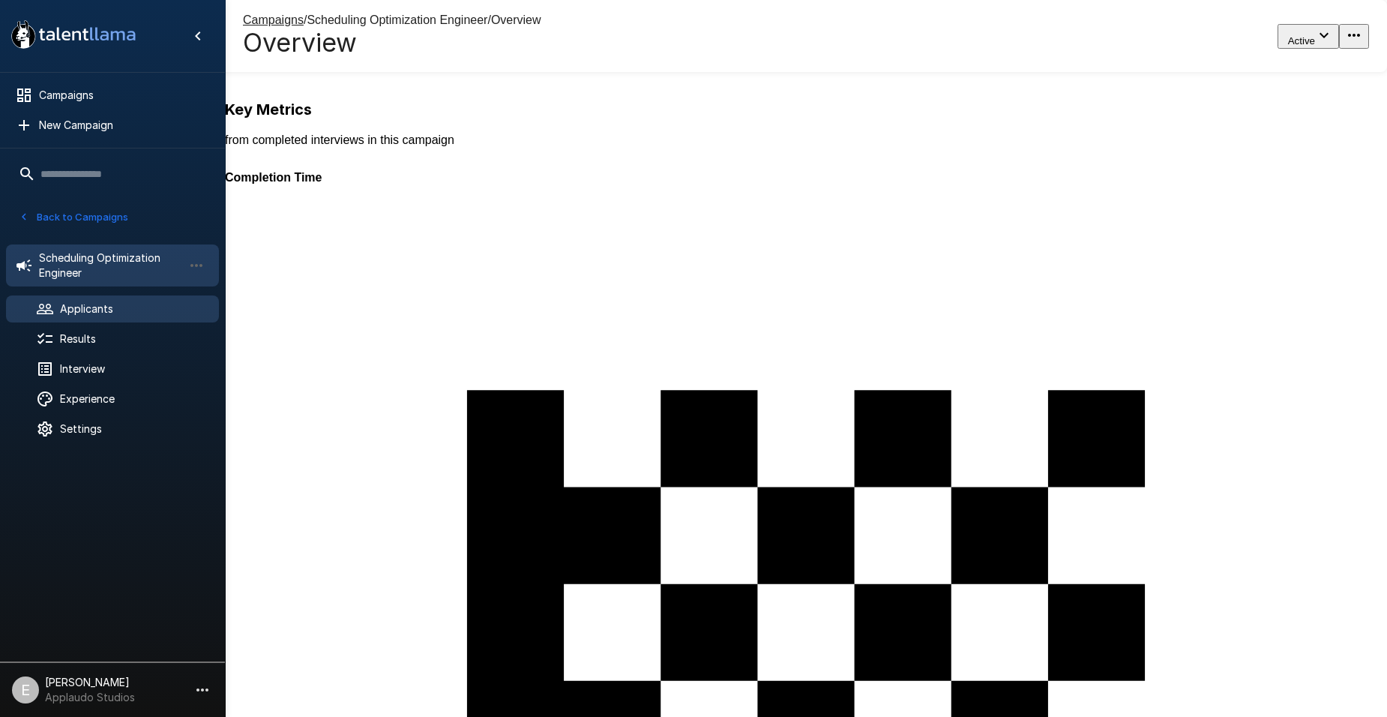
click at [52, 297] on div "Applicants" at bounding box center [112, 308] width 213 height 27
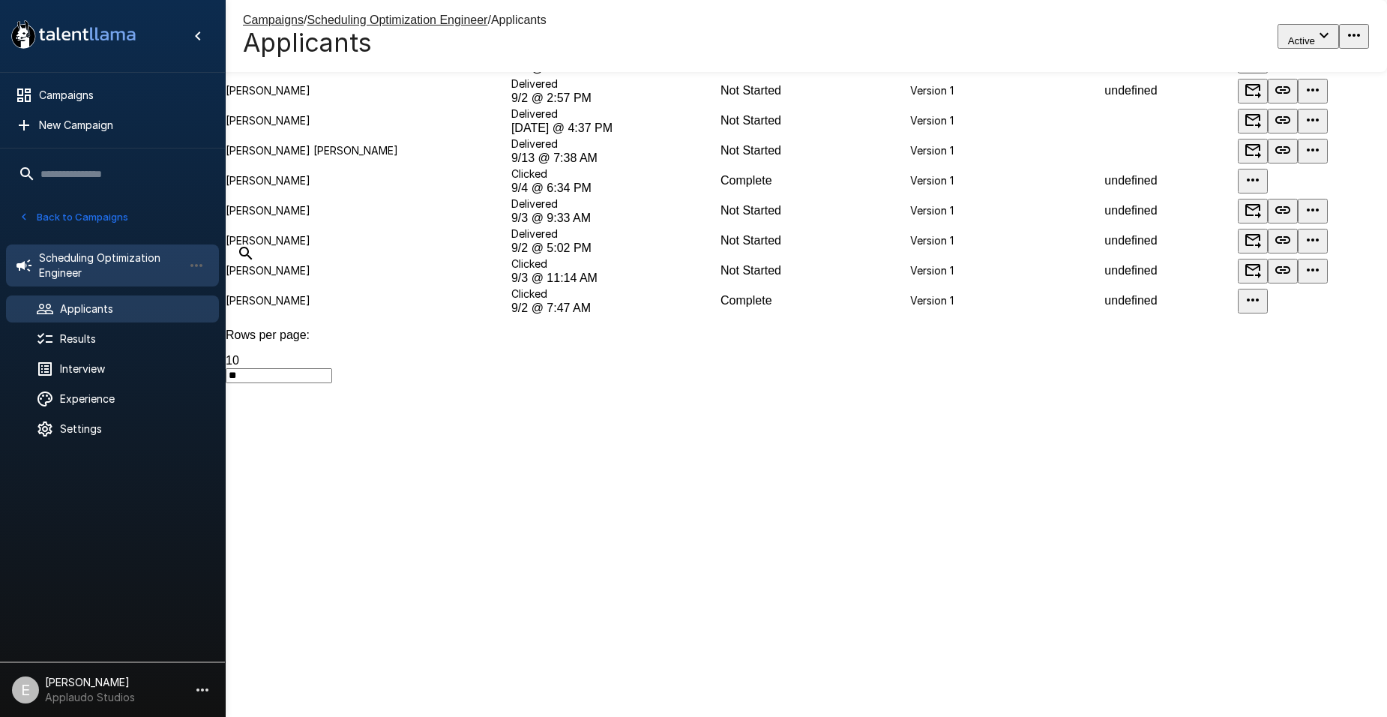
scroll to position [172, 0]
click at [92, 259] on span "Scheduling Optimization Engineer" at bounding box center [111, 265] width 144 height 30
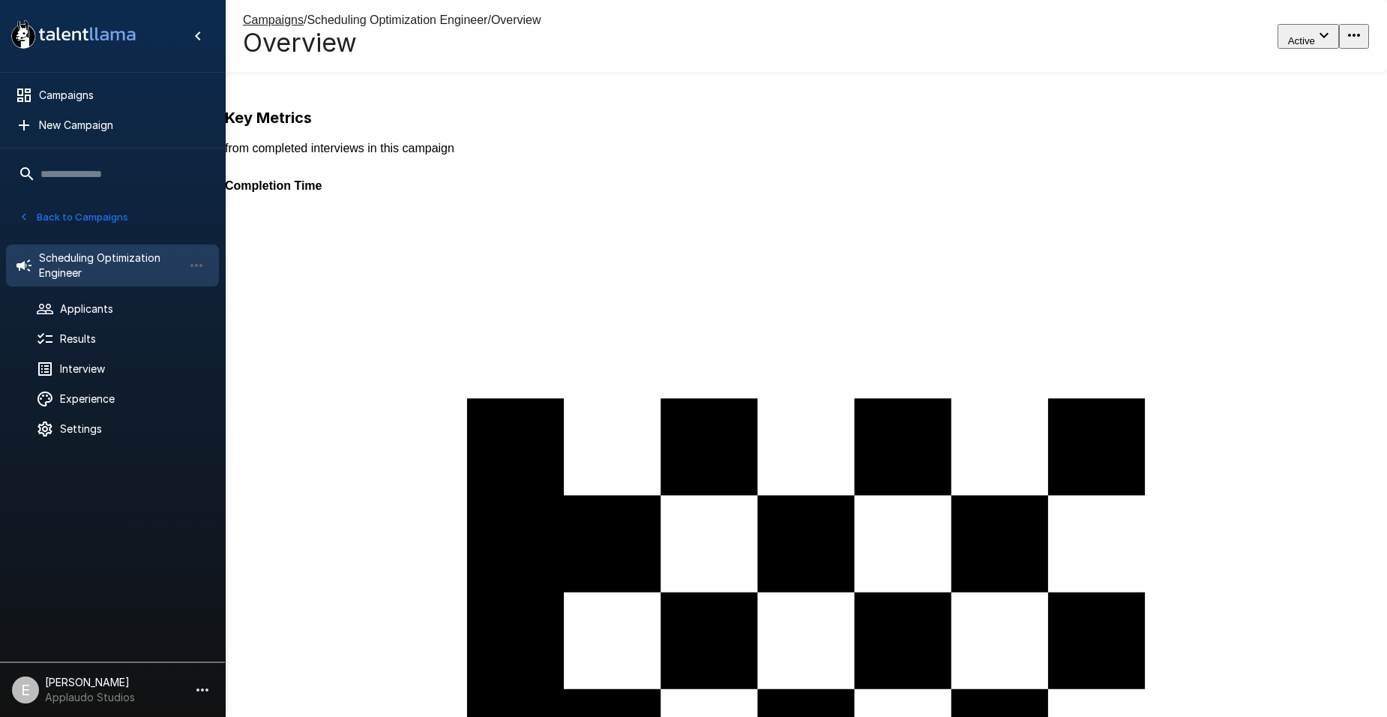
click at [70, 214] on button "Back to Campaigns" at bounding box center [73, 216] width 117 height 23
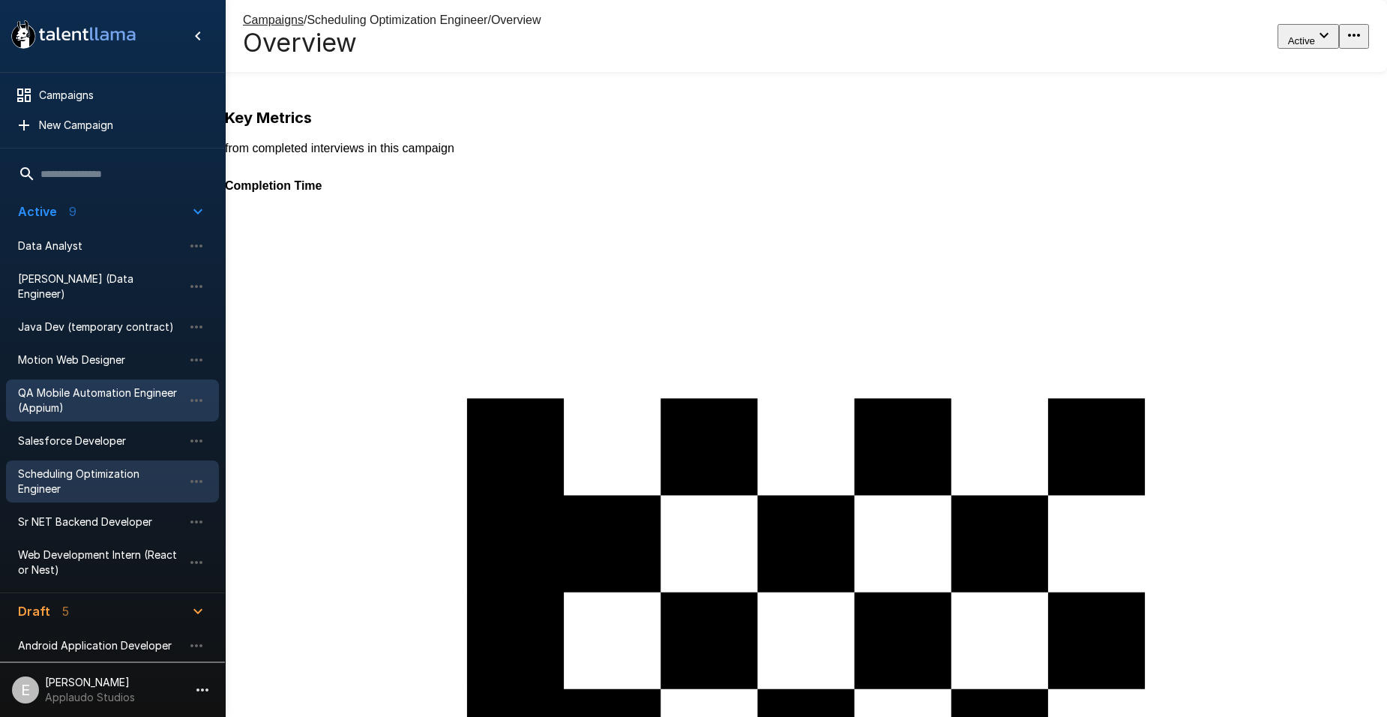
click at [76, 387] on span "QA Mobile Automation Engineer (Appium)" at bounding box center [100, 400] width 165 height 30
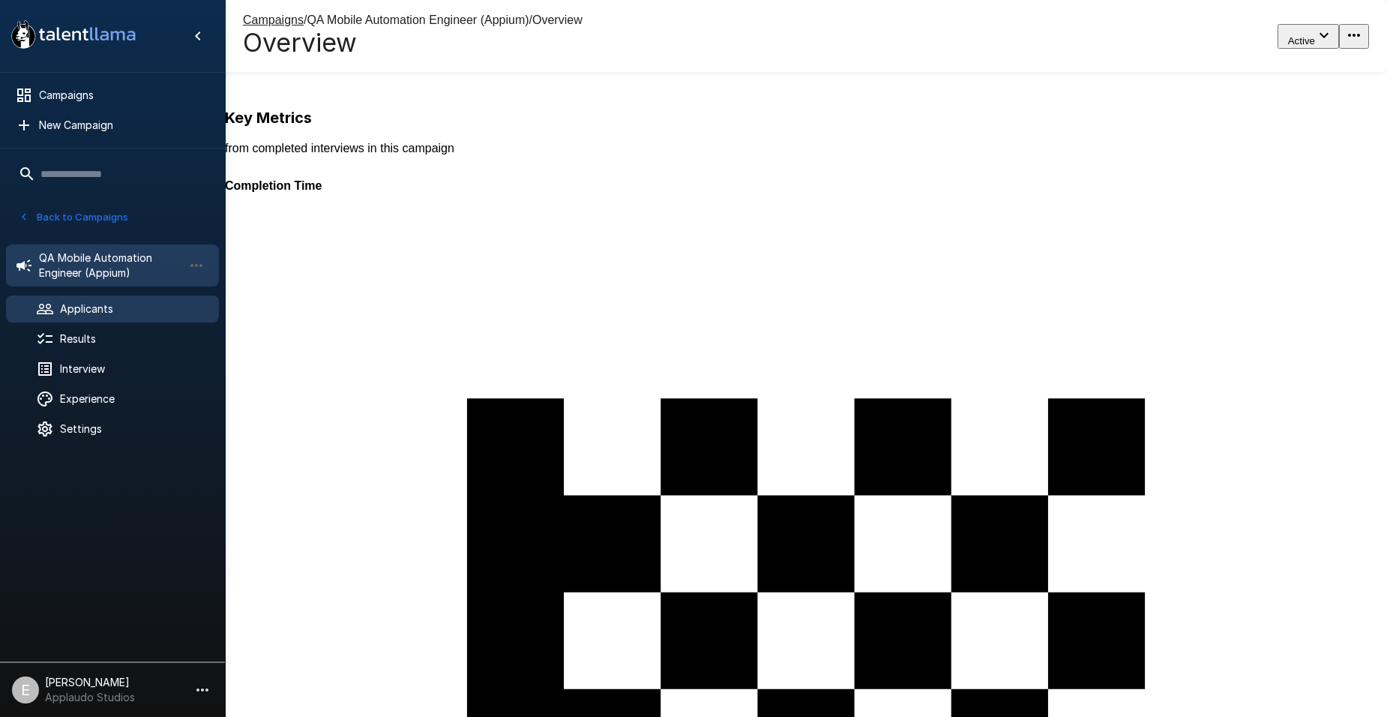
click at [122, 306] on span "Applicants" at bounding box center [133, 308] width 147 height 15
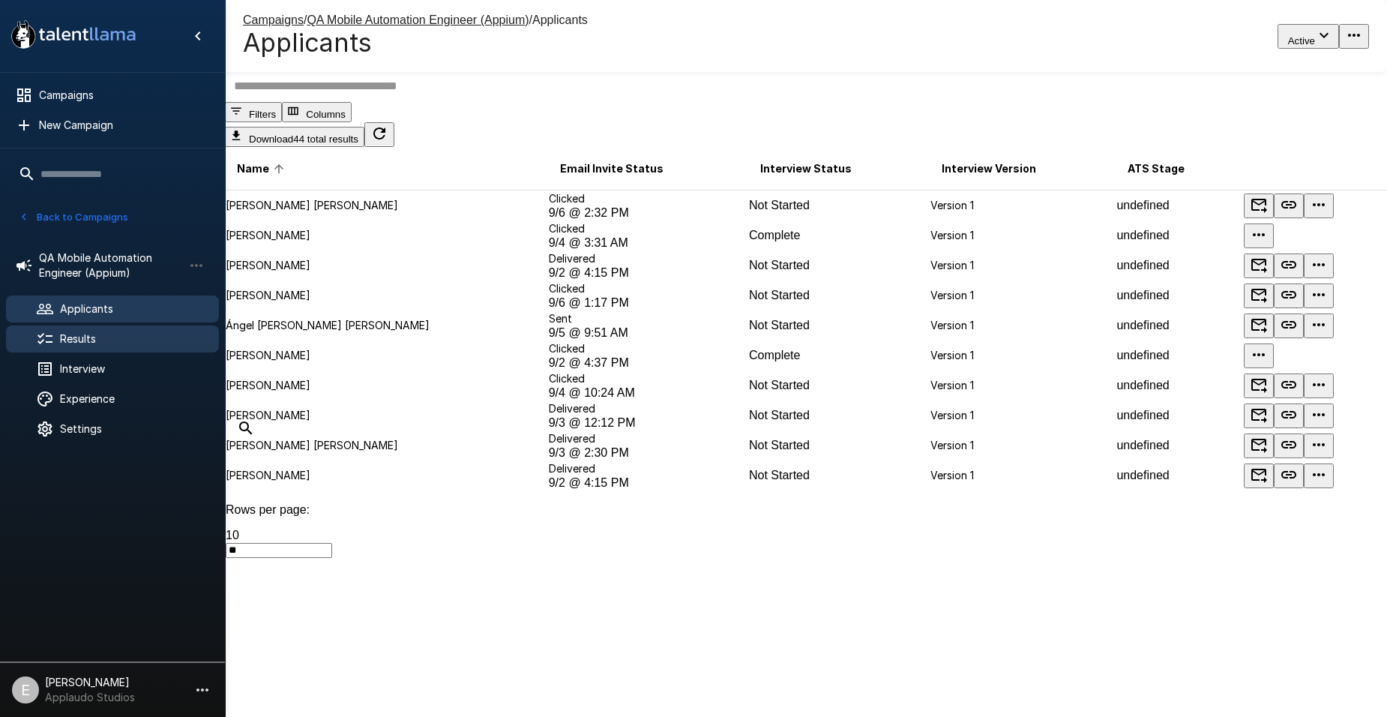
click at [75, 339] on span "Results" at bounding box center [133, 338] width 147 height 15
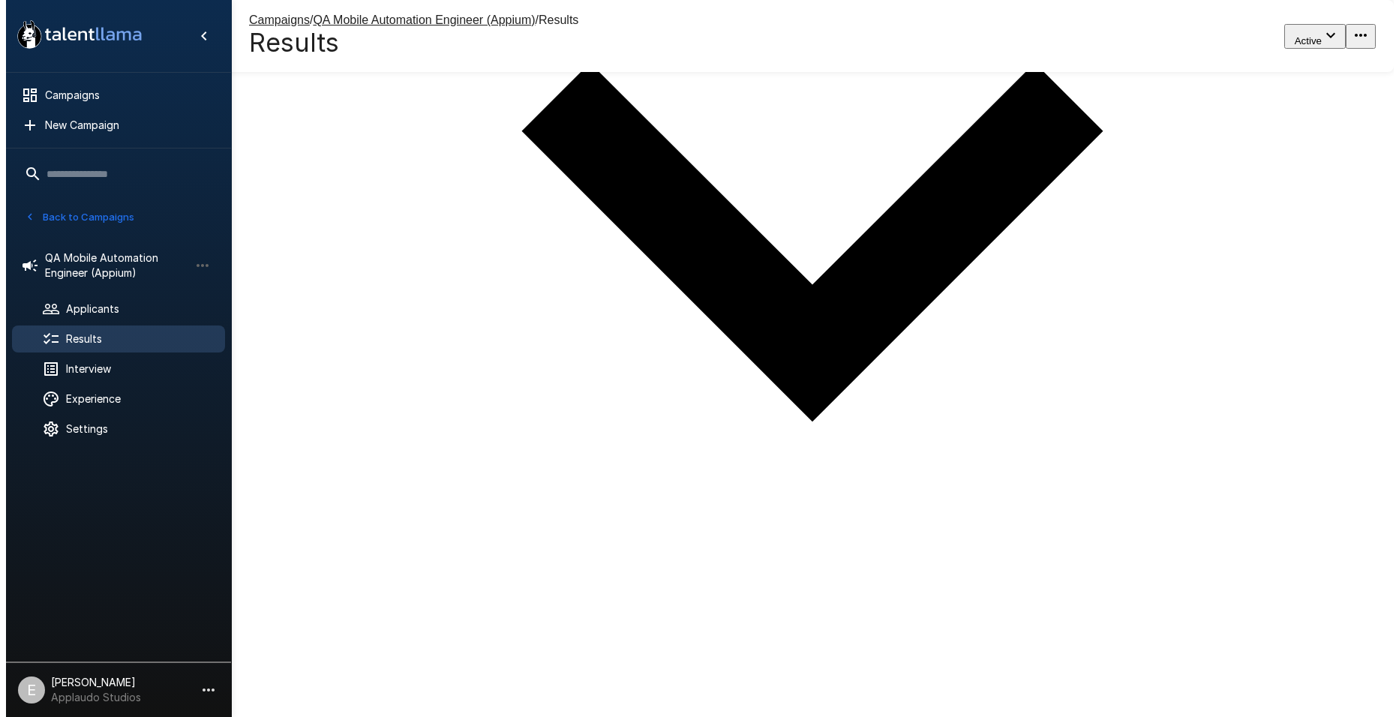
scroll to position [535, 0]
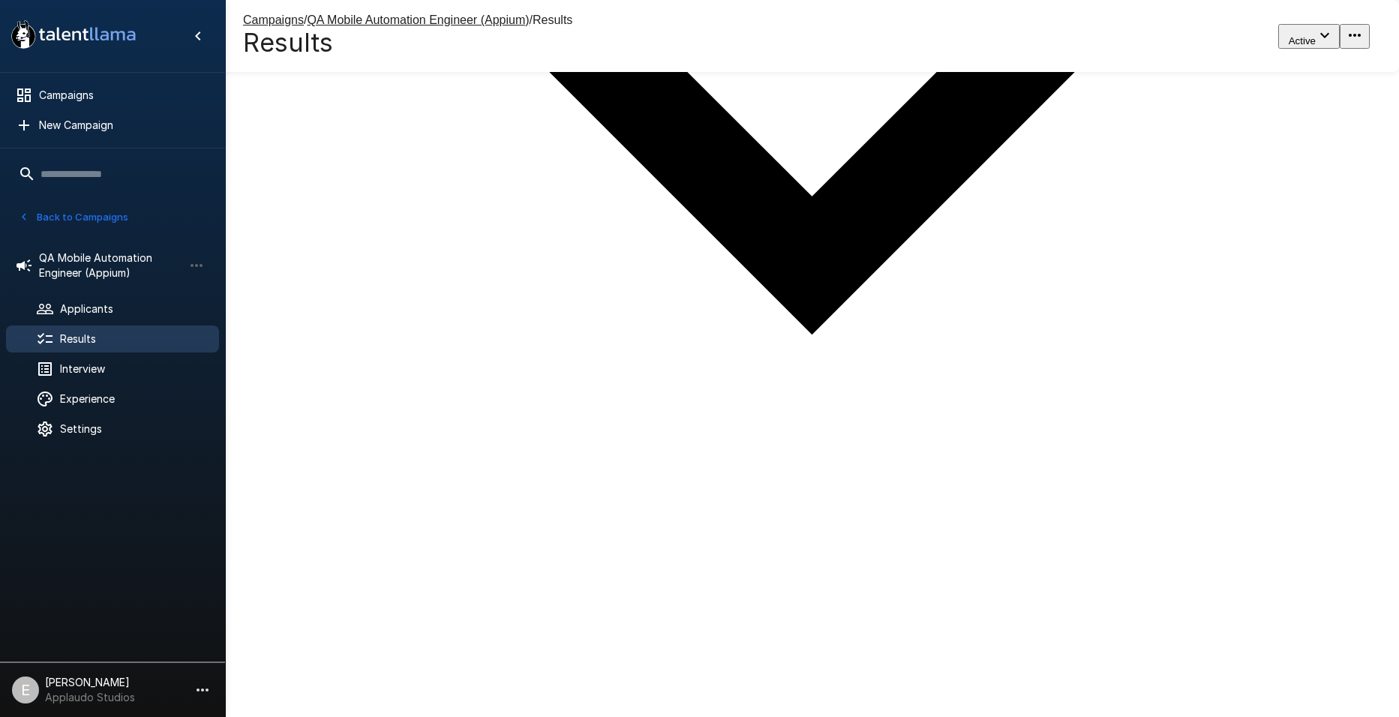
click at [1215, 248] on li "100" at bounding box center [714, 241] width 1369 height 13
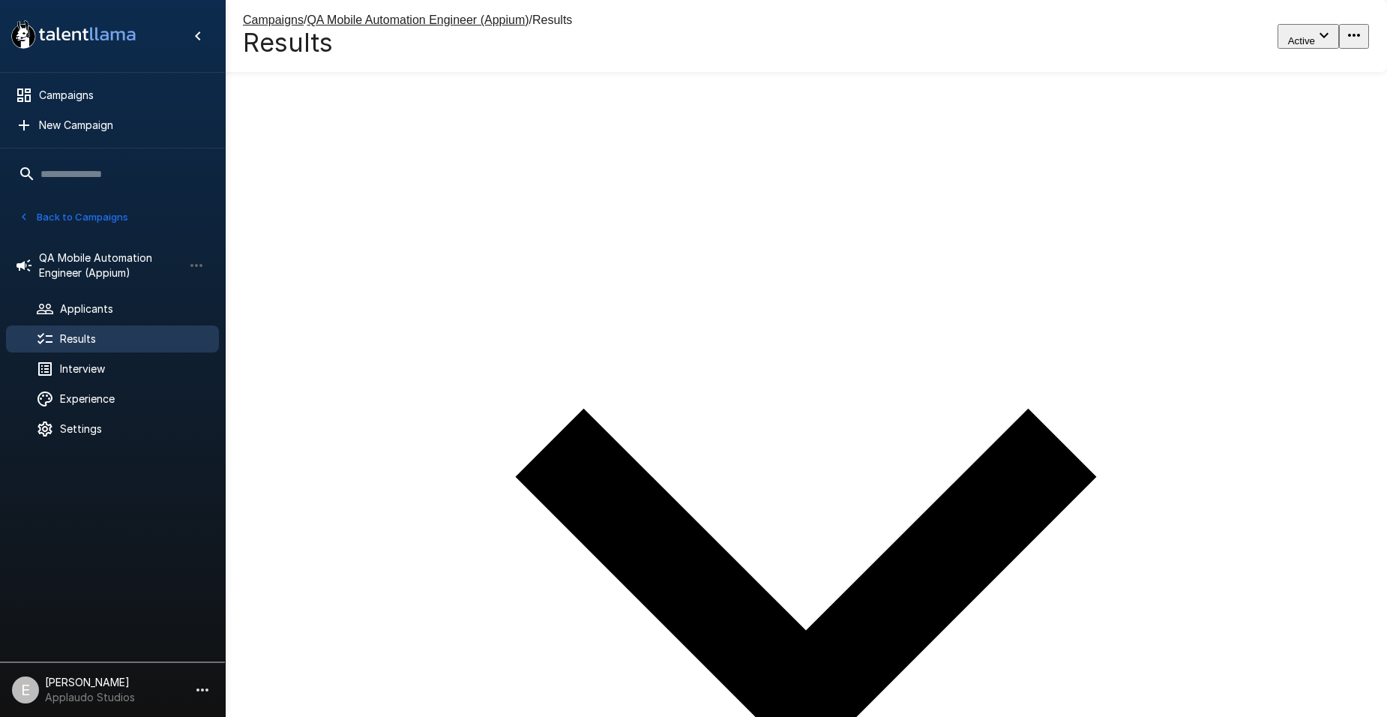
scroll to position [85, 0]
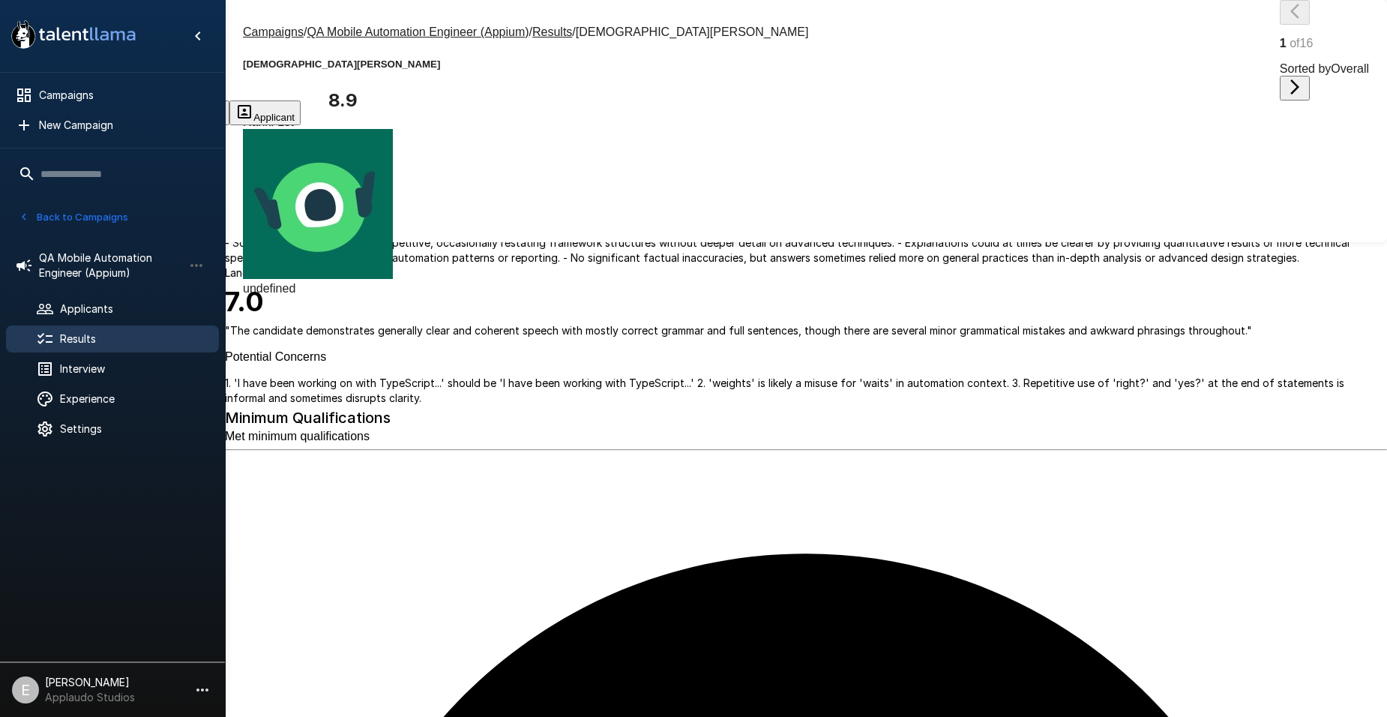
click at [295, 282] on span "undefined" at bounding box center [269, 288] width 52 height 13
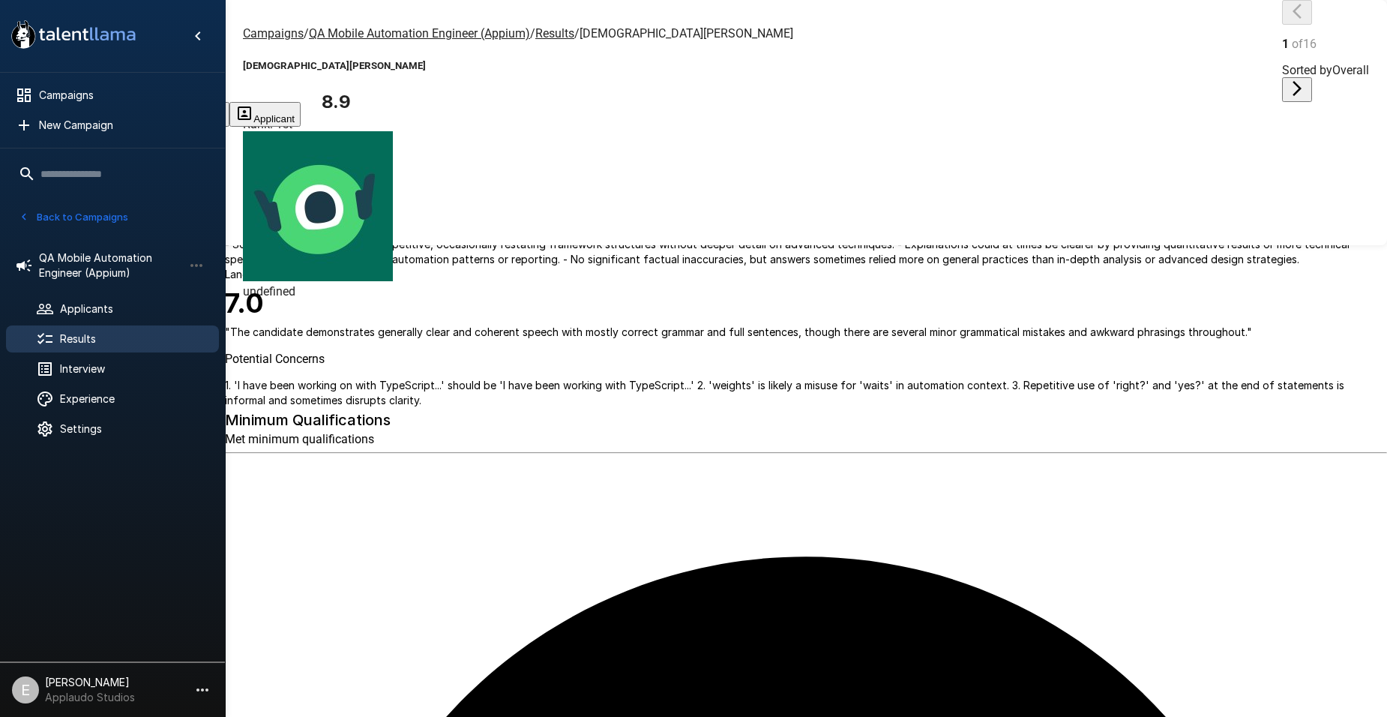
click at [83, 340] on span "Results" at bounding box center [133, 338] width 147 height 15
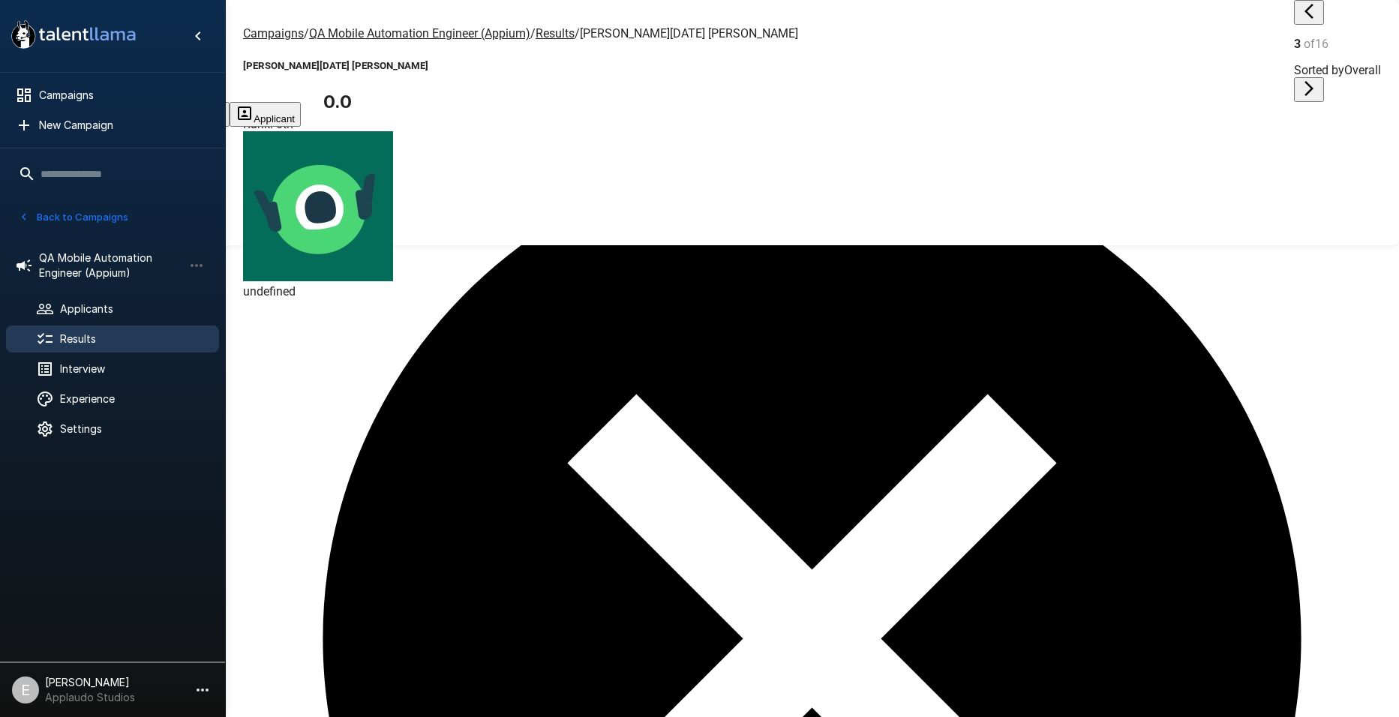
click at [295, 284] on span "undefined" at bounding box center [269, 291] width 52 height 14
click at [89, 271] on span "QA Mobile Automation Engineer (Appium)" at bounding box center [111, 265] width 144 height 30
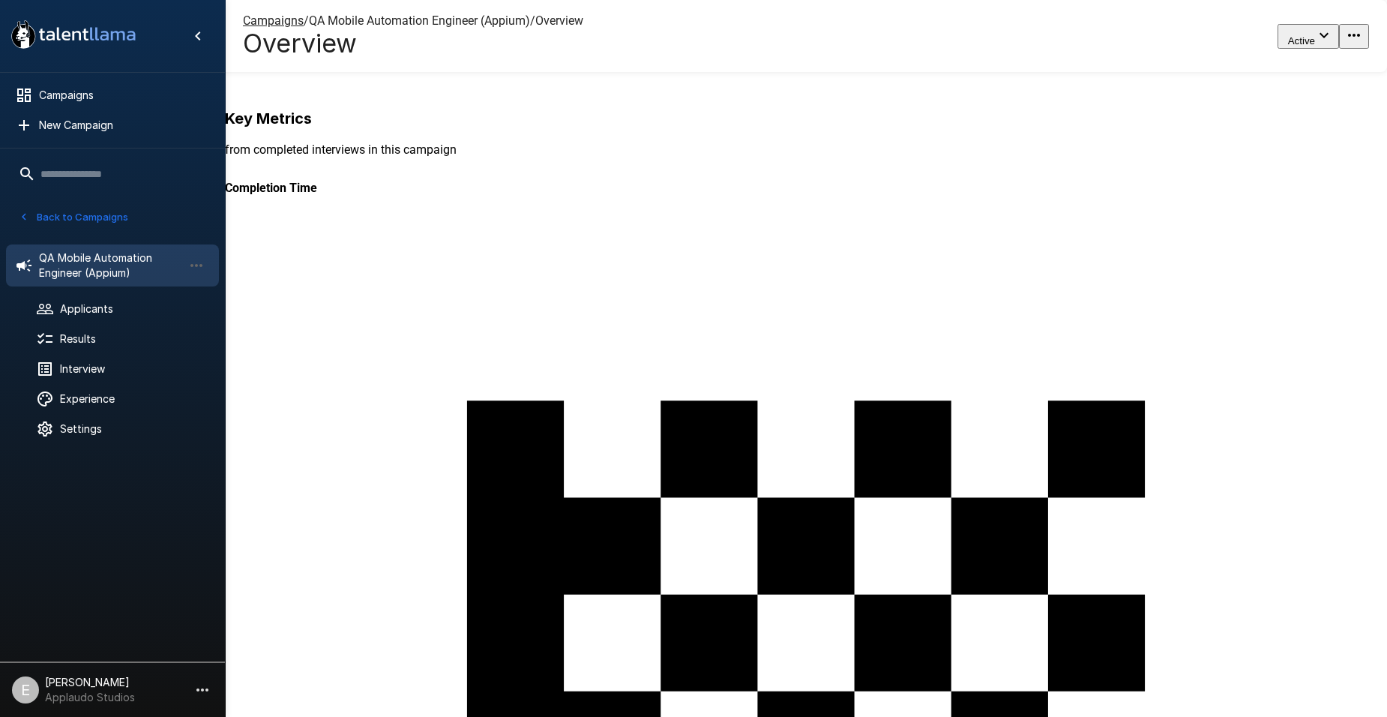
click at [388, 160] on div "44" at bounding box center [921, 428] width 1393 height 717
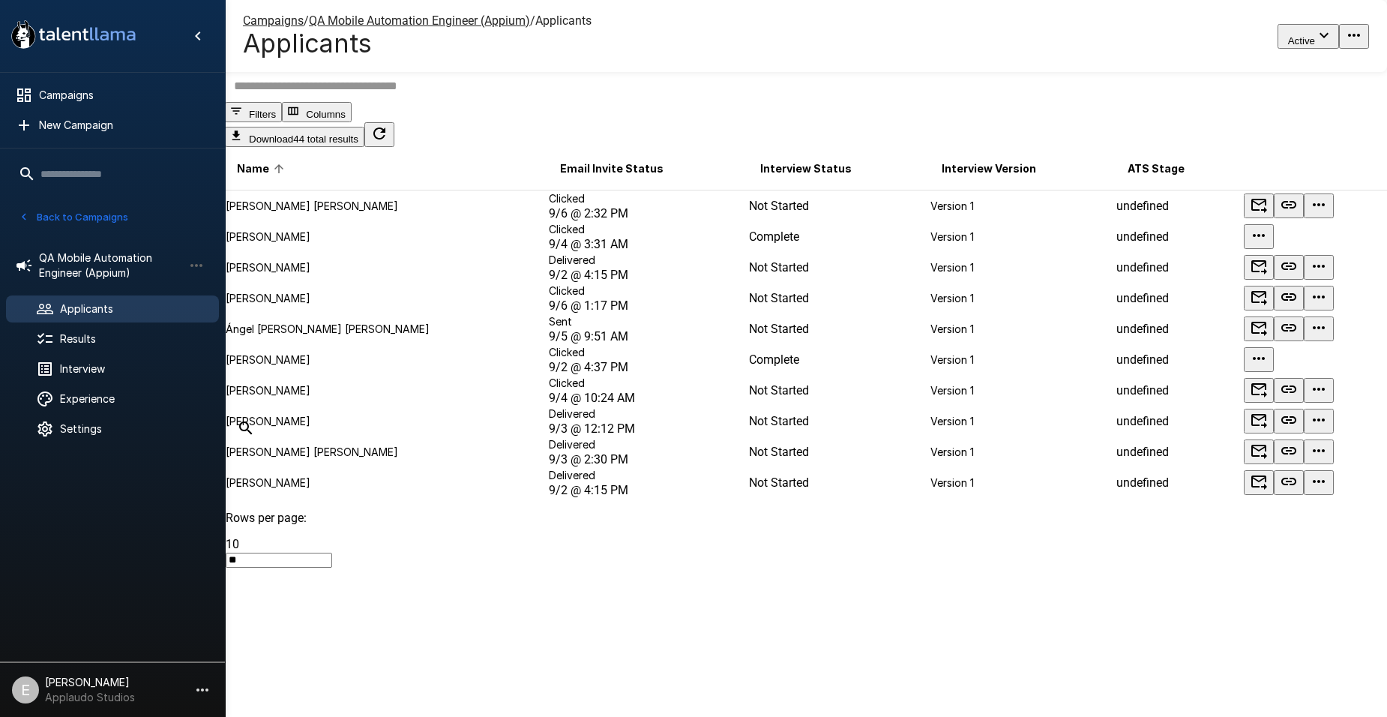
click at [769, 375] on td "Complete" at bounding box center [838, 359] width 181 height 31
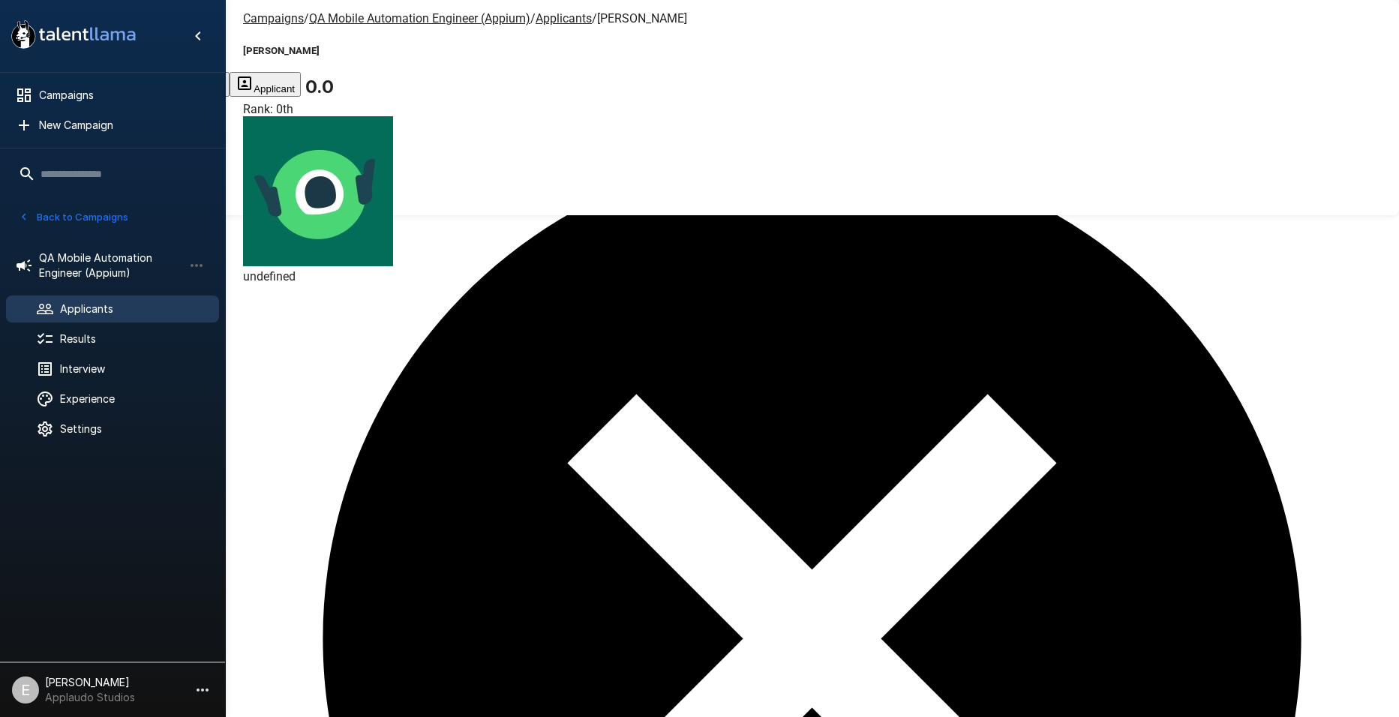
click at [295, 269] on span "undefined" at bounding box center [269, 276] width 52 height 14
click at [116, 307] on span "Applicants" at bounding box center [133, 308] width 147 height 15
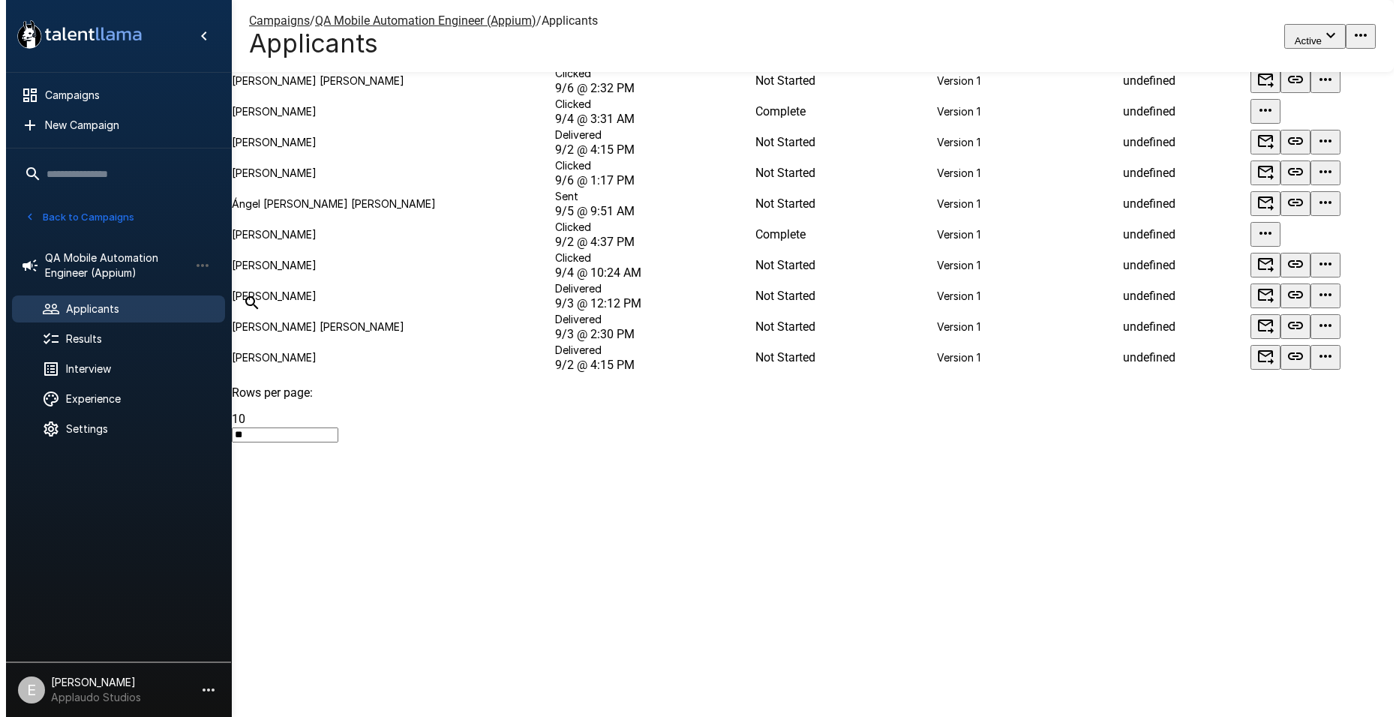
scroll to position [237, 0]
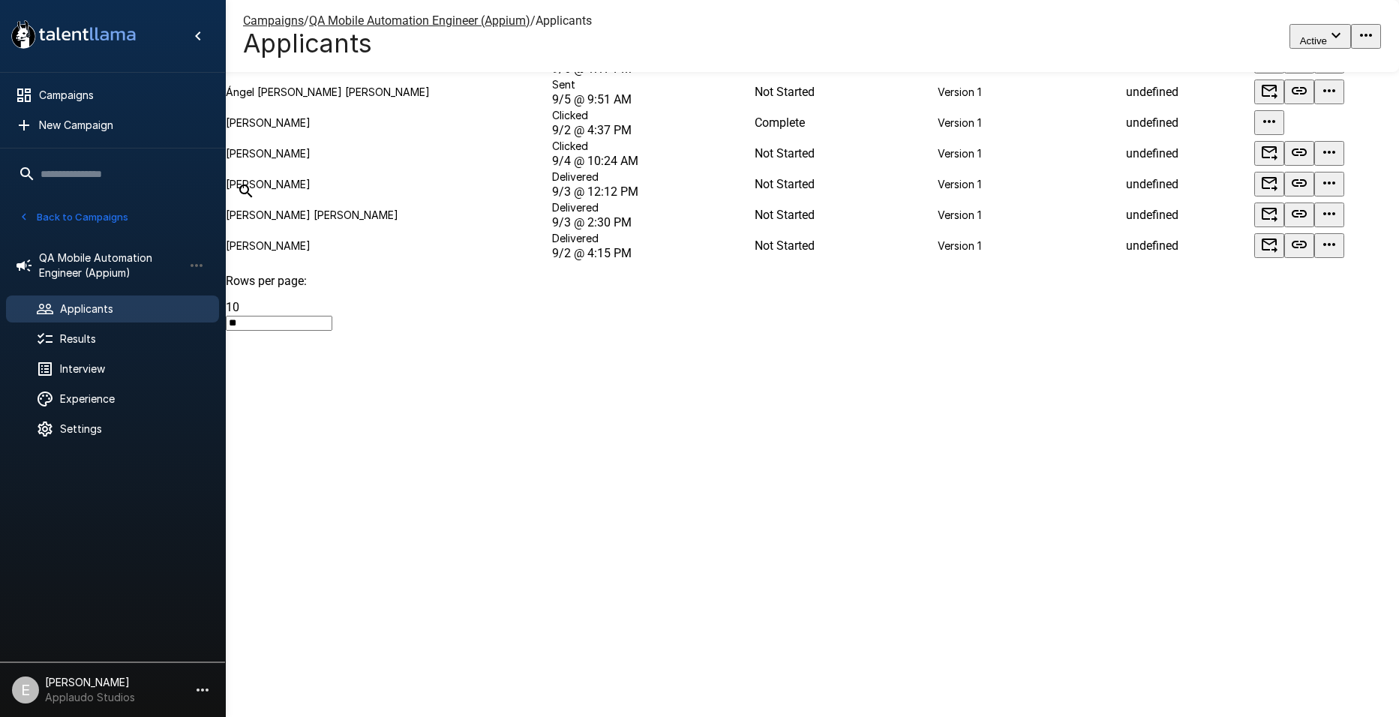
click at [1216, 480] on body ".st0{fill:#FFFFFF;} .st1{fill:#76a4ed;} Campaigns New Campaign Active 9 Data An…" at bounding box center [699, 121] width 1399 height 717
click at [1217, 549] on li "100" at bounding box center [714, 542] width 1369 height 14
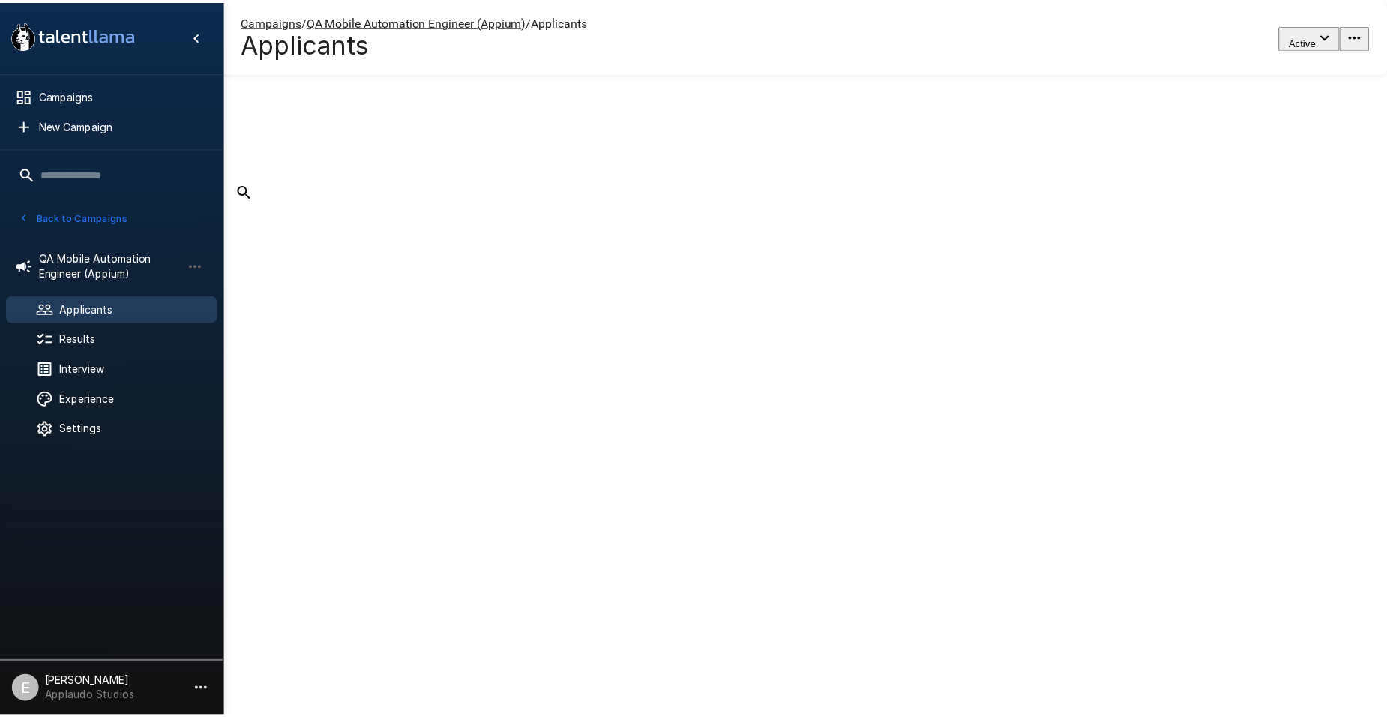
scroll to position [0, 0]
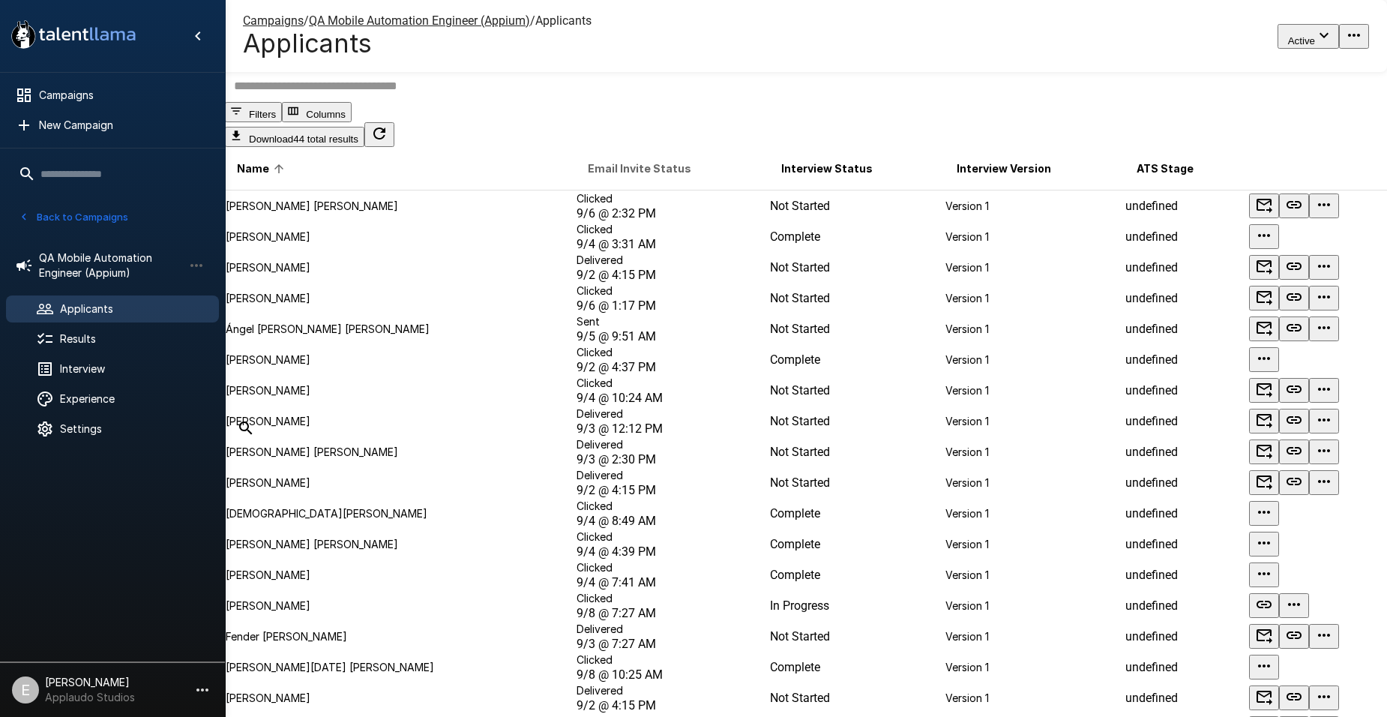
click at [588, 178] on span "Email Invite Status" at bounding box center [639, 169] width 103 height 18
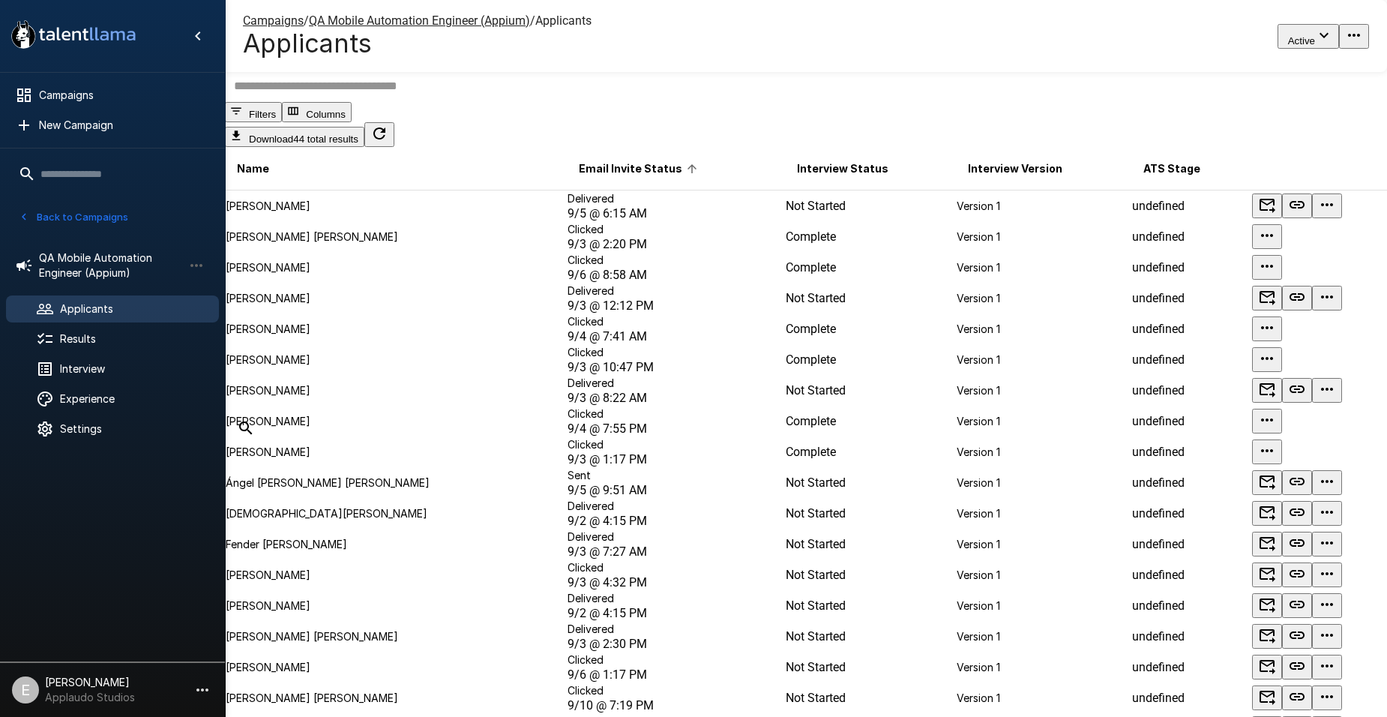
click at [310, 25] on button "Imported (44)" at bounding box center [270, 12] width 90 height 25
click at [368, 23] on u "QA Mobile Automation Engineer (Appium)" at bounding box center [419, 20] width 221 height 14
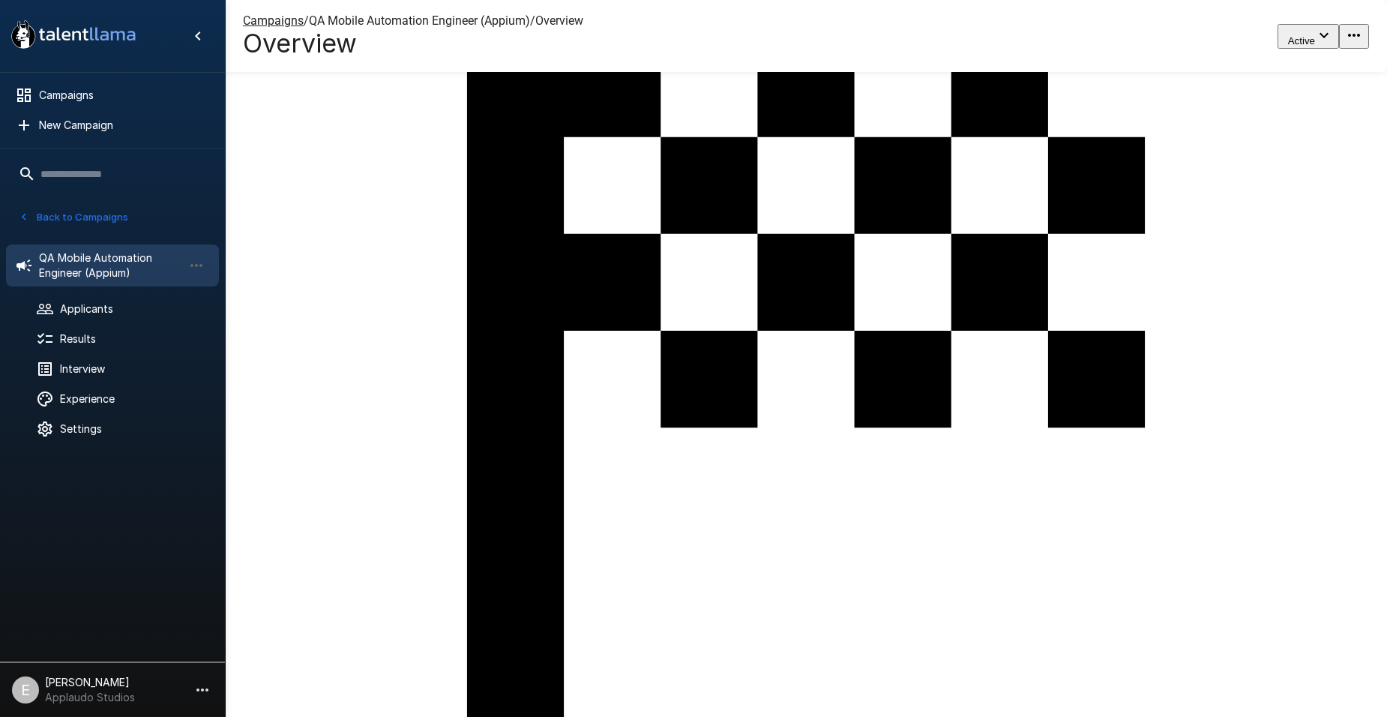
scroll to position [458, 0]
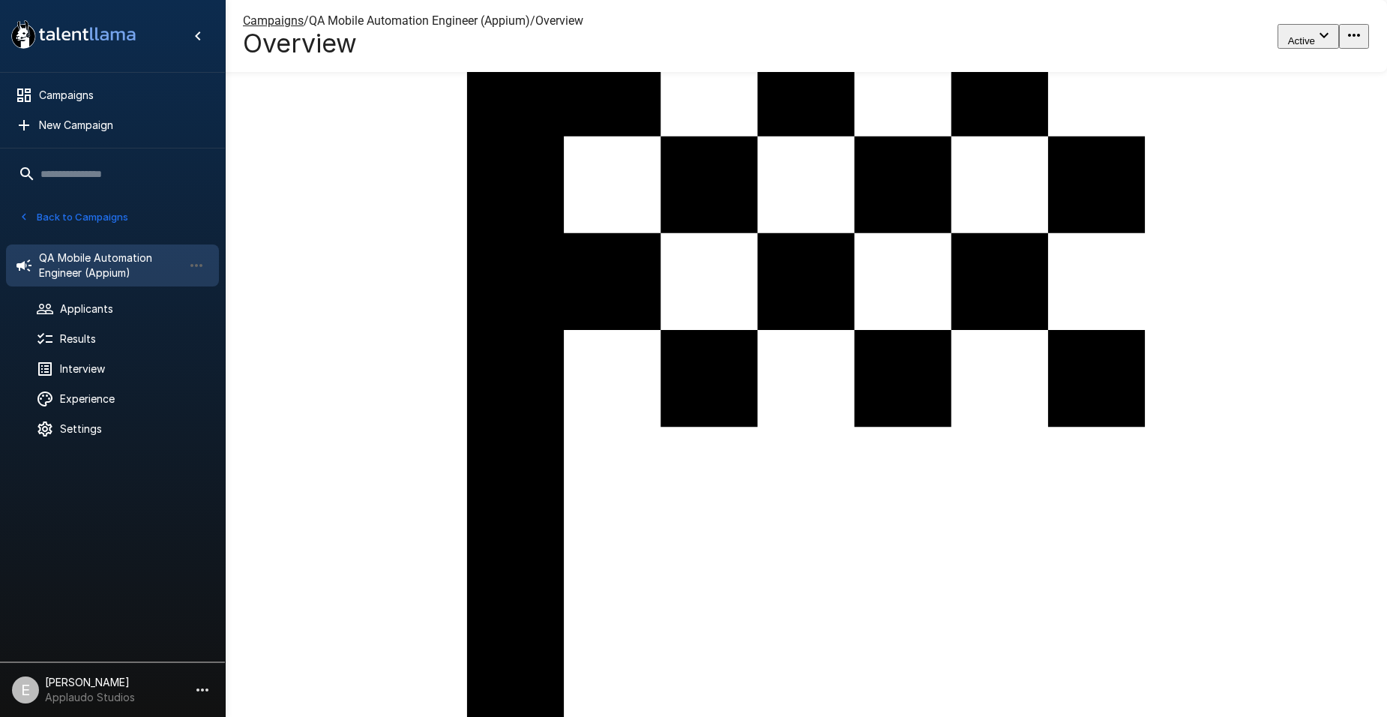
click at [85, 252] on span "QA Mobile Automation Engineer (Appium)" at bounding box center [111, 265] width 144 height 30
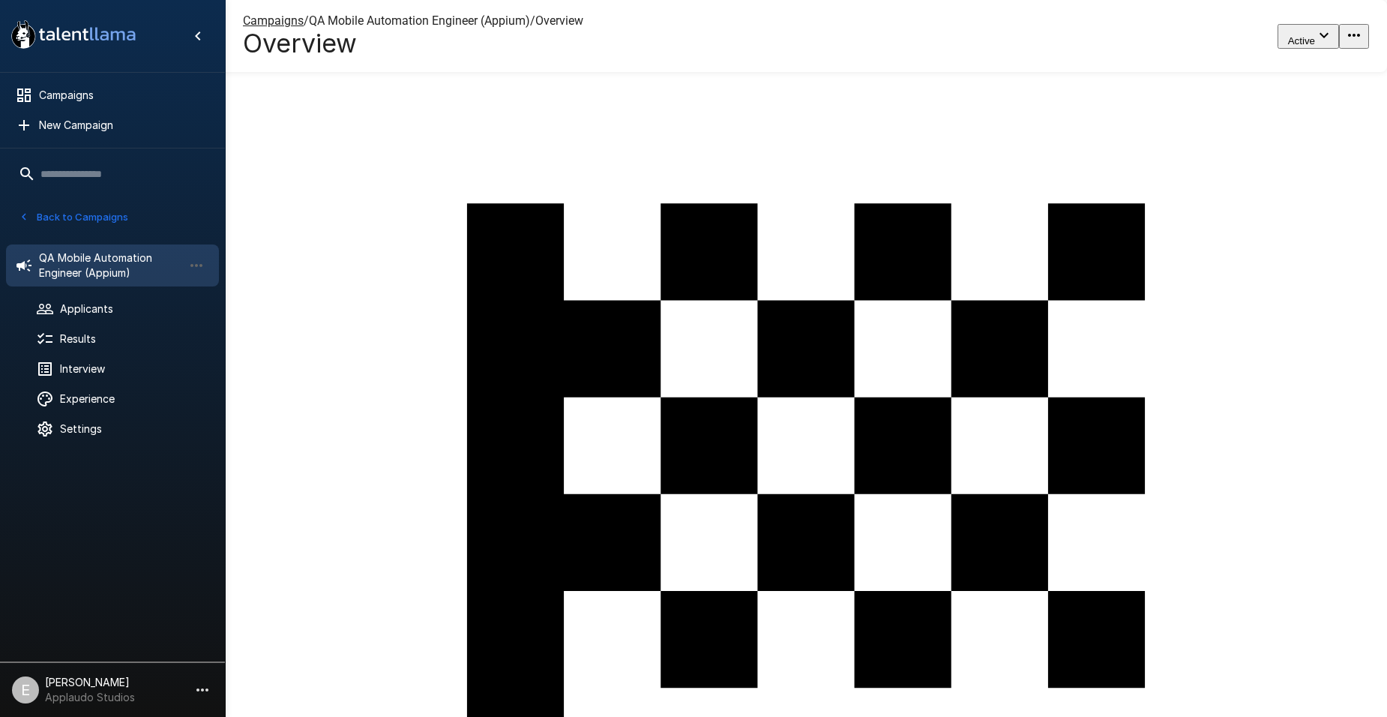
scroll to position [8, 0]
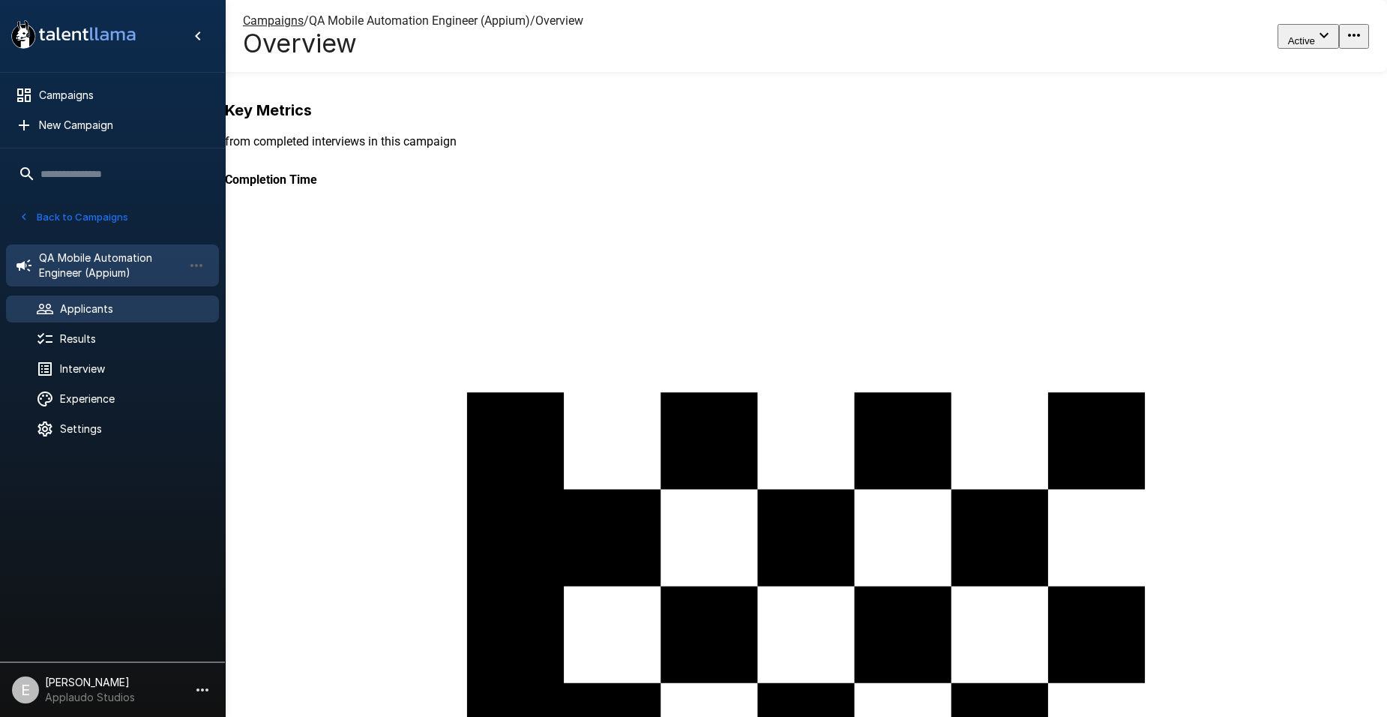
click at [142, 312] on span "Applicants" at bounding box center [133, 308] width 147 height 15
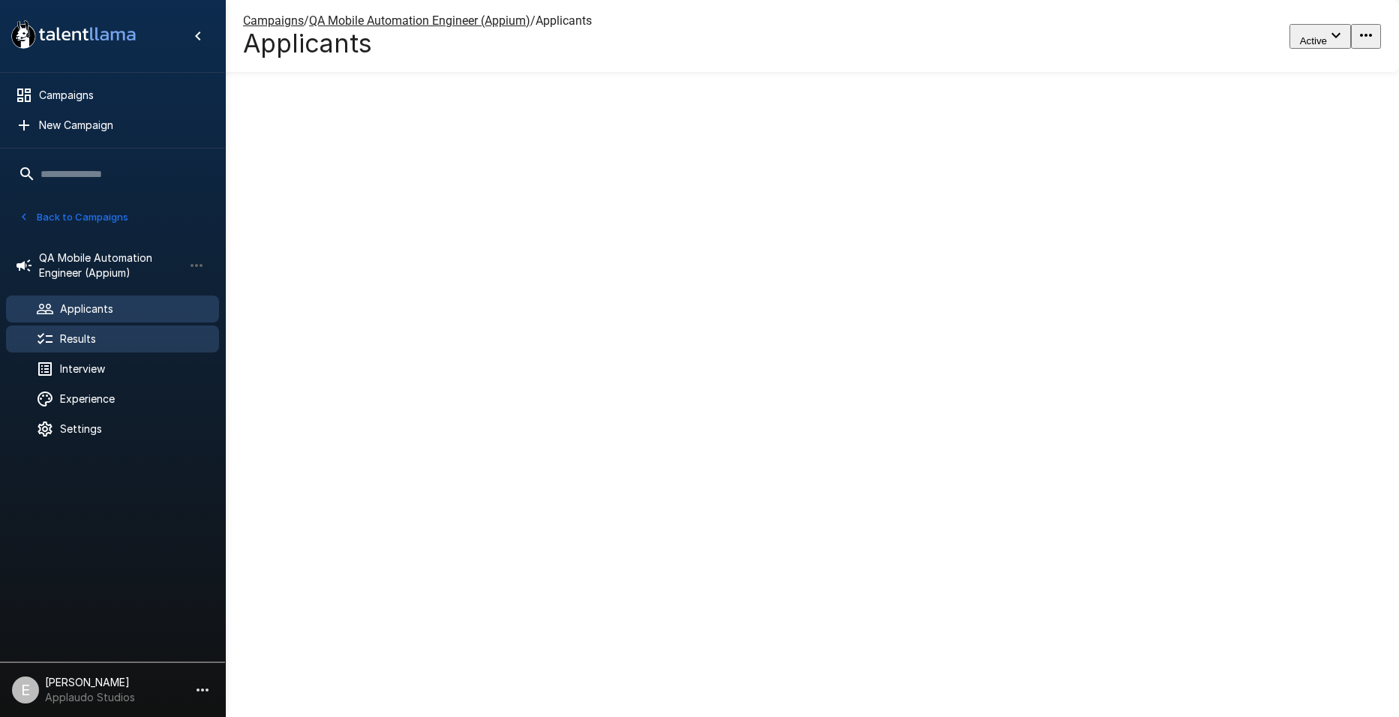
click at [130, 332] on span "Results" at bounding box center [133, 338] width 147 height 15
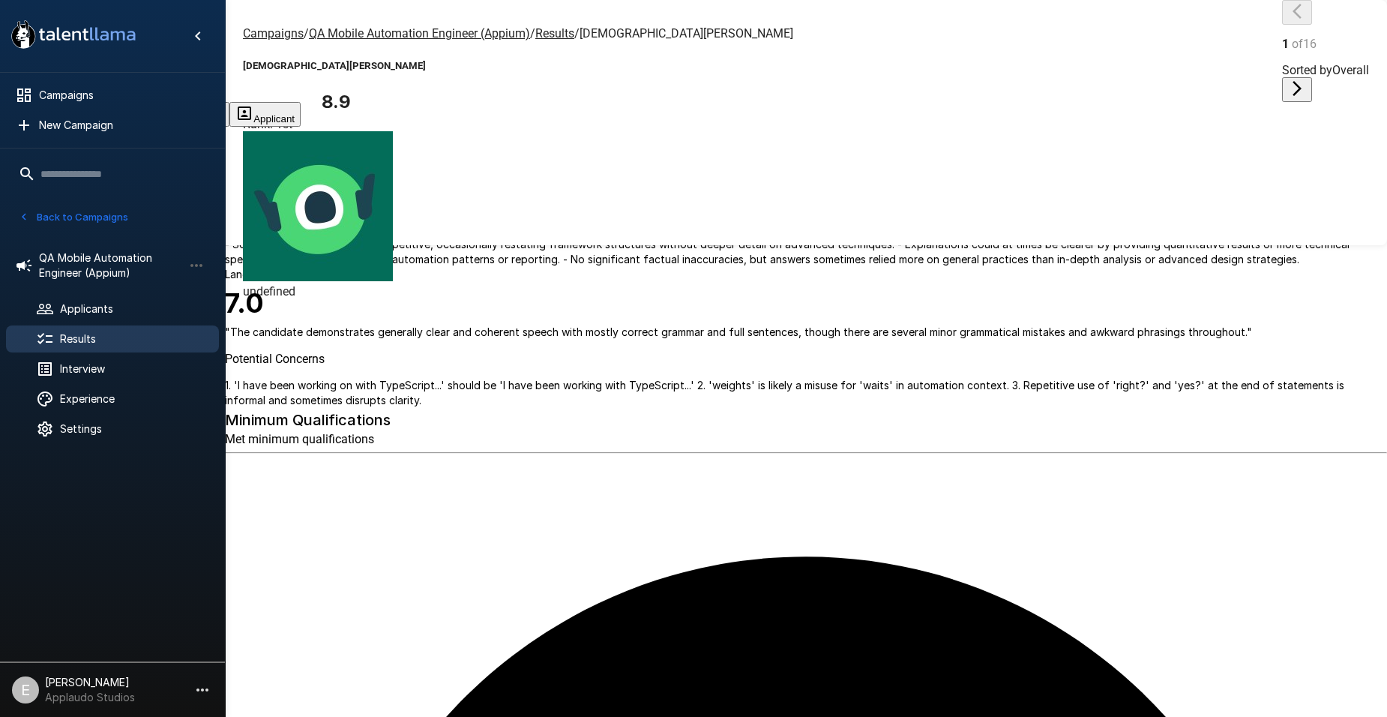
click at [142, 324] on ul "QA Mobile Automation Engineer (Appium) Applicants Results Interview Experience …" at bounding box center [112, 341] width 225 height 219
click at [142, 336] on span "Results" at bounding box center [133, 338] width 147 height 15
